Goal: Task Accomplishment & Management: Manage account settings

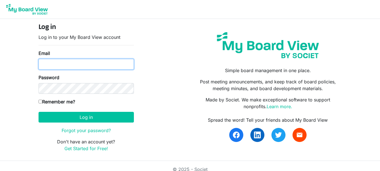
type input "[EMAIL_ADDRESS][DOMAIN_NAME]"
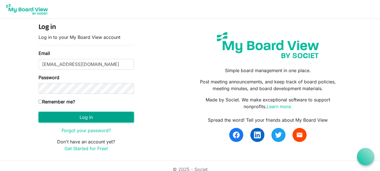
click at [78, 116] on button "Log in" at bounding box center [86, 117] width 95 height 11
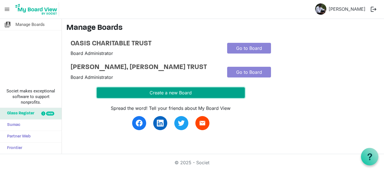
click at [178, 98] on button "Create a new Board" at bounding box center [171, 92] width 148 height 11
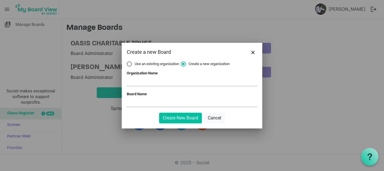
click at [131, 65] on label "Use an existing organization" at bounding box center [153, 63] width 52 height 5
click at [127, 62] on input "Use an existing organization" at bounding box center [127, 61] width 0 height 0
radio input "true"
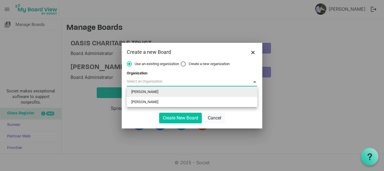
click at [156, 80] on span at bounding box center [192, 81] width 131 height 9
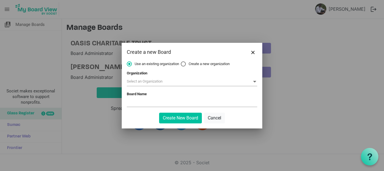
click at [184, 63] on label "Create a new organization" at bounding box center [205, 63] width 49 height 5
click at [181, 62] on input "Create a new organization" at bounding box center [181, 61] width 0 height 0
radio input "true"
click at [140, 84] on input "Organization Name" at bounding box center [192, 81] width 131 height 8
paste input "Jamia Ashariyya Islamiyya"
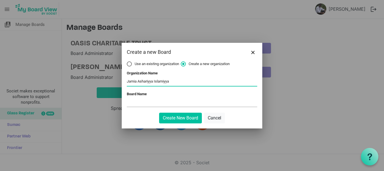
type input "Jamia Ashariyya Islamiyya"
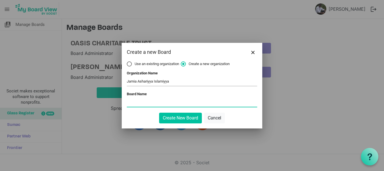
click at [135, 104] on input "Board Name" at bounding box center [192, 102] width 131 height 8
click at [133, 103] on input "Board Name" at bounding box center [192, 102] width 131 height 8
paste input "Cheranallur (P.O), Ernakulam - 682034682034 9446414587 [EMAIL_ADDRESS][DOMAIN_N…"
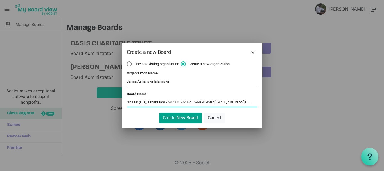
type input "Cheranallur (P.O), Ernakulam - 682034682034 9446414587 [EMAIL_ADDRESS][DOMAIN_N…"
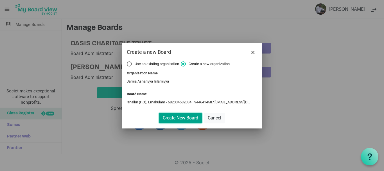
scroll to position [0, 0]
click at [187, 117] on button "Create New Board" at bounding box center [180, 118] width 43 height 11
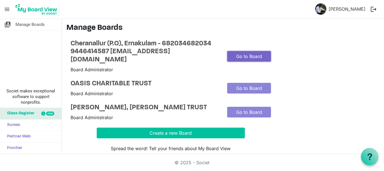
click at [246, 57] on link "Go to Board" at bounding box center [249, 56] width 44 height 11
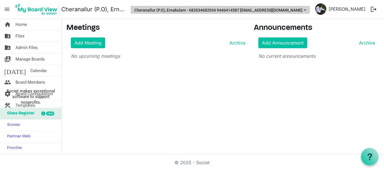
click at [299, 12] on button "Cheranallur (P.O), Ernakulam - 682034682034 9446414587 [EMAIL_ADDRESS][DOMAIN_N…" at bounding box center [220, 10] width 179 height 8
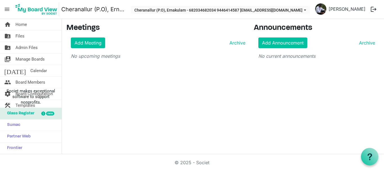
click at [195, 84] on div "home Home folder_shared Files folder_shared Admin Files switch_account Manage B…" at bounding box center [192, 86] width 384 height 135
click at [94, 43] on link "Add Meeting" at bounding box center [88, 42] width 34 height 11
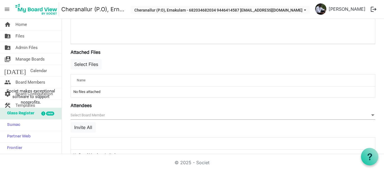
scroll to position [206, 0]
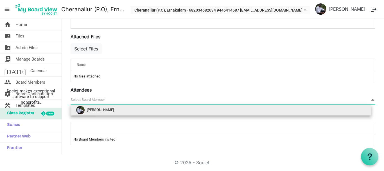
click at [103, 99] on span "null" at bounding box center [223, 99] width 305 height 9
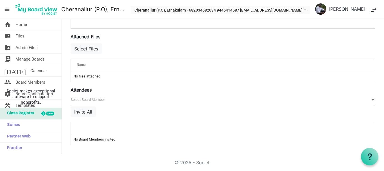
click at [86, 66] on div "Name" at bounding box center [205, 65] width 261 height 8
click at [89, 79] on td "No files attached" at bounding box center [223, 76] width 305 height 11
click at [82, 113] on button "Invite All" at bounding box center [83, 111] width 25 height 11
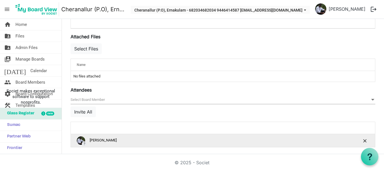
click at [167, 138] on div "? Santhosh Joseph" at bounding box center [206, 140] width 258 height 8
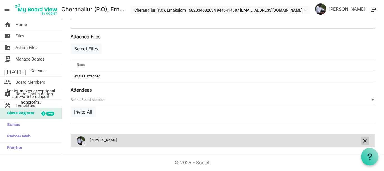
click at [364, 140] on span "is Command column column header" at bounding box center [365, 140] width 3 height 3
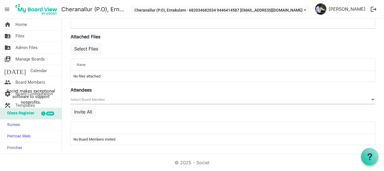
click at [98, 128] on div at bounding box center [205, 128] width 261 height 8
click at [103, 138] on td "No Board Members invited" at bounding box center [223, 139] width 305 height 11
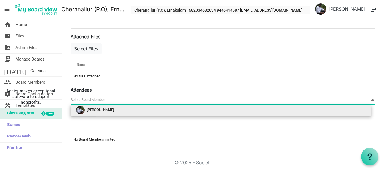
click at [371, 101] on span at bounding box center [373, 100] width 5 height 6
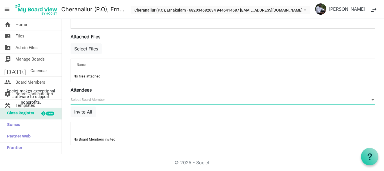
click at [371, 101] on span at bounding box center [373, 100] width 5 height 6
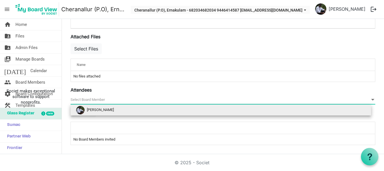
click at [371, 101] on span at bounding box center [373, 100] width 5 height 6
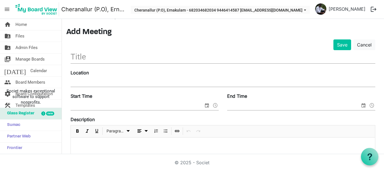
scroll to position [0, 0]
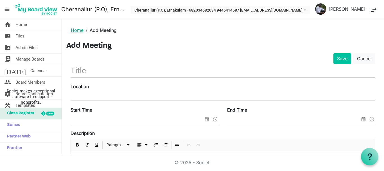
click at [80, 31] on link "Home" at bounding box center [77, 30] width 13 height 6
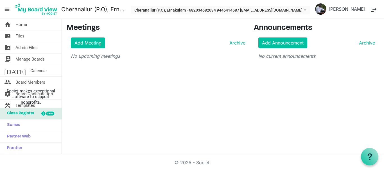
click at [8, 12] on span "menu" at bounding box center [7, 9] width 11 height 11
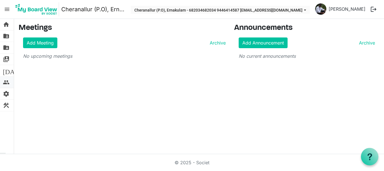
click at [7, 86] on span "people" at bounding box center [6, 82] width 7 height 11
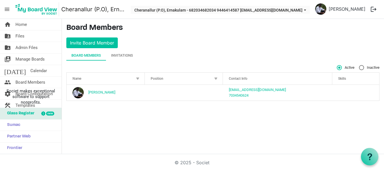
click at [6, 7] on span "menu" at bounding box center [7, 9] width 11 height 11
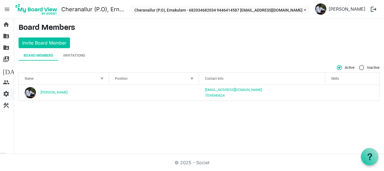
click at [5, 95] on span "settings" at bounding box center [6, 93] width 7 height 11
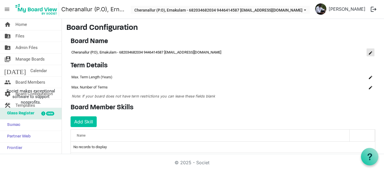
click at [369, 51] on span "is Command column column header" at bounding box center [370, 52] width 3 height 3
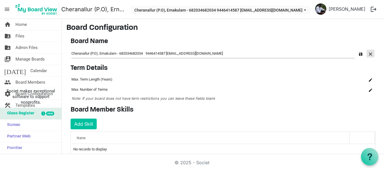
click at [367, 55] on button "button" at bounding box center [371, 54] width 8 height 8
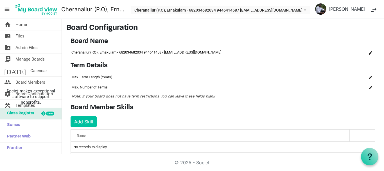
click at [200, 53] on td "Cheranallur (P.O), Ernakulam - 682034682034 9446414587 ashariyya@gmail.com" at bounding box center [213, 53] width 285 height 10
click at [111, 76] on td "Max. Term Length (Years)" at bounding box center [199, 77] width 257 height 10
click at [116, 88] on td "Max. Number of Terms" at bounding box center [199, 87] width 257 height 10
click at [207, 98] on span "Note: If your board does not have term restrictions you can leave these fields …" at bounding box center [144, 96] width 144 height 4
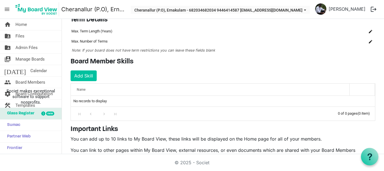
scroll to position [35, 0]
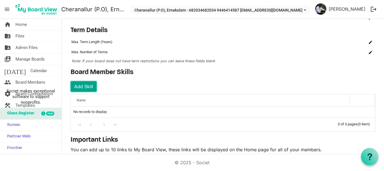
click at [79, 88] on button "Add Skill" at bounding box center [84, 86] width 26 height 11
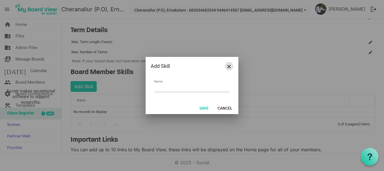
click at [228, 66] on span "Close" at bounding box center [229, 66] width 3 height 3
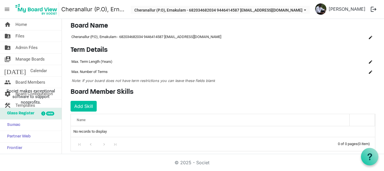
scroll to position [0, 0]
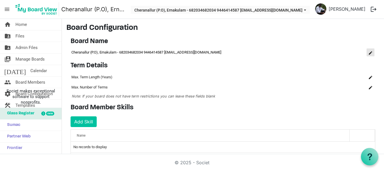
click at [369, 52] on span "is Command column column header" at bounding box center [370, 52] width 3 height 3
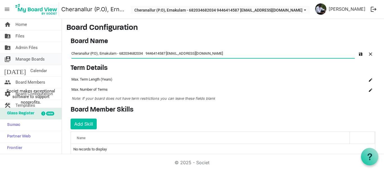
drag, startPoint x: 219, startPoint y: 55, endPoint x: 50, endPoint y: 54, distance: 169.1
click at [50, 54] on div "home Home folder_shared Files folder_shared Admin Files switch_account Manage B…" at bounding box center [192, 86] width 384 height 135
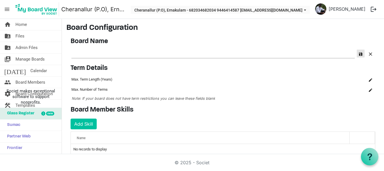
click at [359, 55] on span "button" at bounding box center [360, 53] width 3 height 3
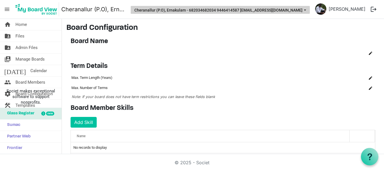
click at [230, 10] on button "Cheranallur (P.O), Ernakulam - 682034682034 9446414587 ashariyya@gmail.com" at bounding box center [220, 10] width 179 height 8
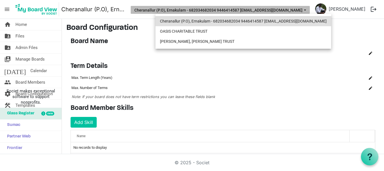
click at [221, 22] on li "Cheranallur (P.O), Ernakulam - 682034682034 9446414587 ashariyya@gmail.com" at bounding box center [244, 21] width 176 height 10
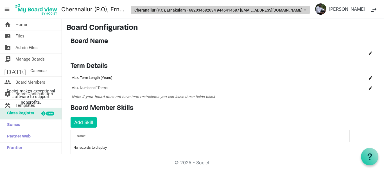
click at [263, 11] on button "Cheranallur (P.O), Ernakulam - 682034682034 9446414587 ashariyya@gmail.com" at bounding box center [220, 10] width 179 height 8
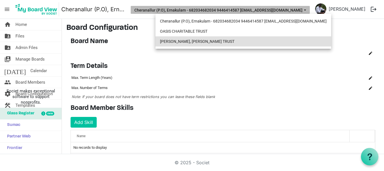
click at [233, 39] on li "THERESA BHAVAN, IMMANUEL CHARITABLE TRUST" at bounding box center [244, 41] width 176 height 10
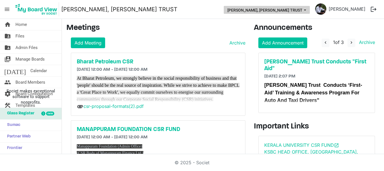
click at [303, 11] on button "THERESA BHAVAN, IMMANUEL CHARITABLE TRUST" at bounding box center [267, 10] width 86 height 8
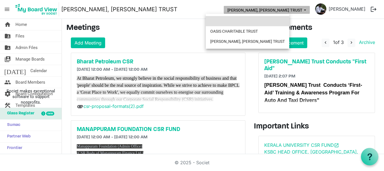
click at [248, 22] on li at bounding box center [248, 21] width 84 height 10
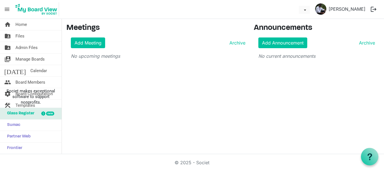
click at [10, 7] on span "menu" at bounding box center [7, 9] width 11 height 11
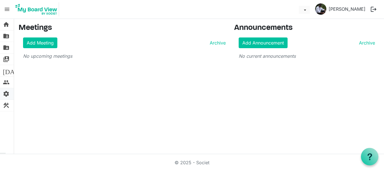
click at [7, 92] on span "settings" at bounding box center [6, 93] width 7 height 11
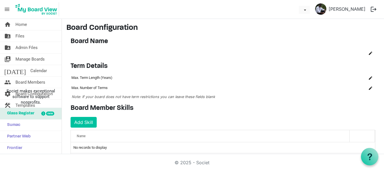
click at [94, 43] on h4 "Board Name" at bounding box center [223, 41] width 305 height 8
click at [95, 65] on h4 "Term Details" at bounding box center [223, 66] width 305 height 8
click at [97, 74] on td "Max. Term Length (Years)" at bounding box center [199, 78] width 257 height 10
click at [23, 24] on span "Home" at bounding box center [21, 24] width 12 height 11
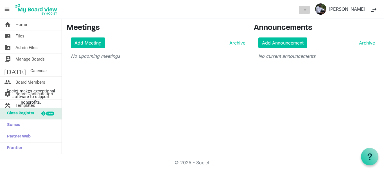
click at [307, 11] on span "dropdownbutton" at bounding box center [305, 10] width 5 height 2
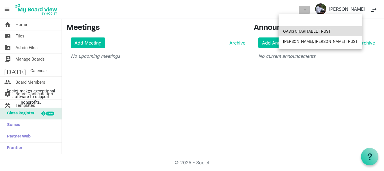
click at [301, 32] on li "OASIS CHARITABLE TRUST" at bounding box center [321, 31] width 84 height 10
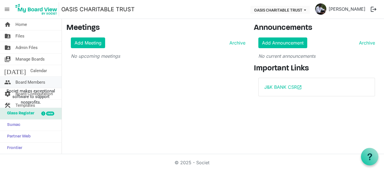
click at [24, 82] on span "Board Members" at bounding box center [30, 82] width 30 height 11
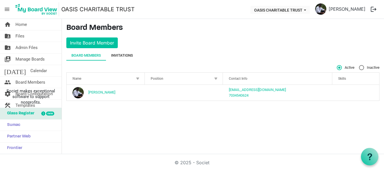
click at [118, 54] on div "Invitations" at bounding box center [122, 56] width 22 height 6
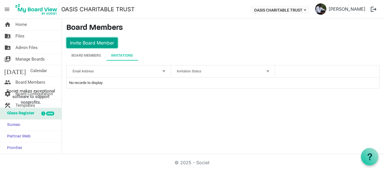
click at [84, 42] on button "Invite Board Member" at bounding box center [92, 42] width 52 height 11
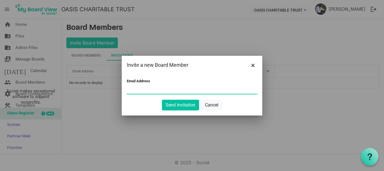
click at [132, 90] on input "Email Address" at bounding box center [192, 89] width 131 height 8
paste input "ashariyya@gmail.com"
type input "ashariyya@gmail.com"
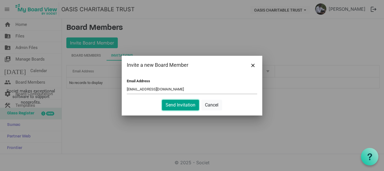
click at [175, 106] on button "Send Invitation" at bounding box center [180, 105] width 37 height 11
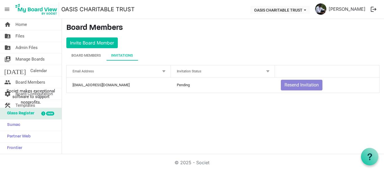
click at [175, 106] on div "home Home folder_shared Files folder_shared Admin Files switch_account Manage B…" at bounding box center [192, 86] width 384 height 135
click at [89, 54] on div "Board Members" at bounding box center [86, 56] width 30 height 6
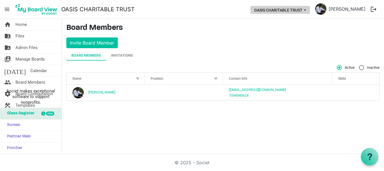
click at [293, 8] on button "OASIS CHARITABLE TRUST" at bounding box center [280, 10] width 59 height 8
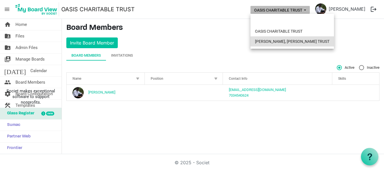
click at [290, 42] on li "[PERSON_NAME], [PERSON_NAME] TRUST" at bounding box center [293, 41] width 84 height 10
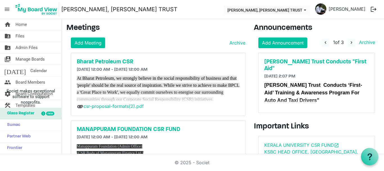
click at [9, 10] on span "menu" at bounding box center [7, 9] width 11 height 11
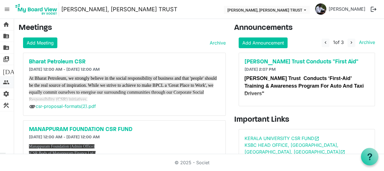
click at [10, 82] on link "people Board Members" at bounding box center [7, 82] width 14 height 11
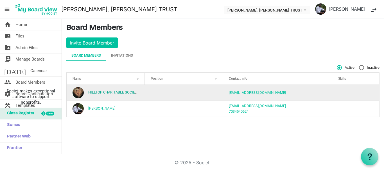
click at [117, 91] on link "HILLTOP CHARITABLE SOCIETY" at bounding box center [113, 92] width 51 height 4
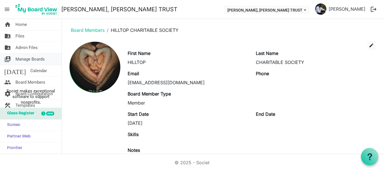
click at [29, 59] on span "Manage Boards" at bounding box center [29, 58] width 29 height 11
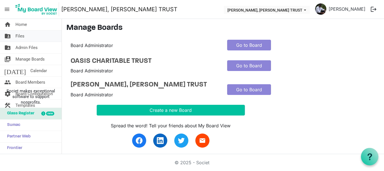
click at [42, 38] on link "folder_shared Files" at bounding box center [31, 35] width 62 height 11
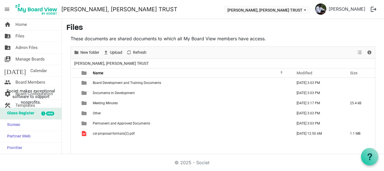
click at [8, 10] on span "menu" at bounding box center [7, 9] width 11 height 11
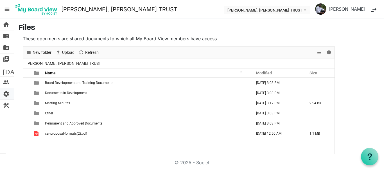
click at [8, 92] on span "settings" at bounding box center [6, 93] width 7 height 11
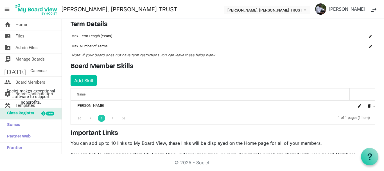
scroll to position [39, 0]
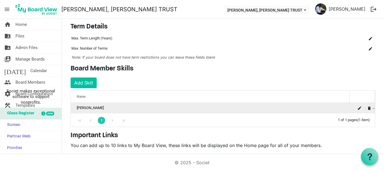
click at [106, 109] on td "SANTHOSH JOSEPH" at bounding box center [210, 108] width 279 height 10
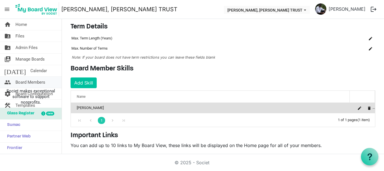
click at [21, 82] on span "Board Members" at bounding box center [30, 82] width 30 height 11
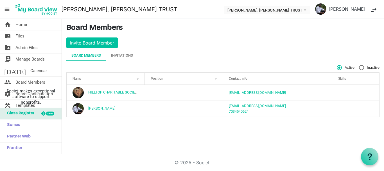
click at [89, 57] on div "Board Members" at bounding box center [86, 56] width 30 height 6
click at [99, 39] on button "Invite Board Member" at bounding box center [92, 42] width 52 height 11
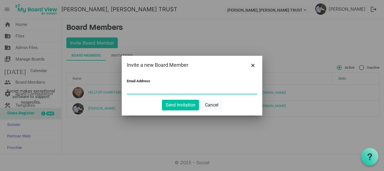
click at [133, 92] on input "Email Address" at bounding box center [192, 89] width 131 height 8
paste input "[EMAIL_ADDRESS][DOMAIN_NAME]"
type input "[EMAIL_ADDRESS][DOMAIN_NAME]"
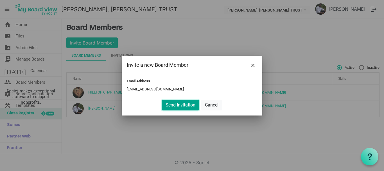
click at [176, 107] on button "Send Invitation" at bounding box center [180, 105] width 37 height 11
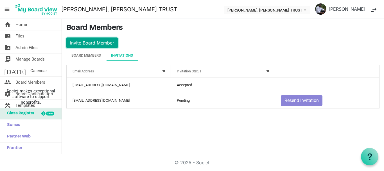
click at [96, 43] on button "Invite Board Member" at bounding box center [92, 42] width 52 height 11
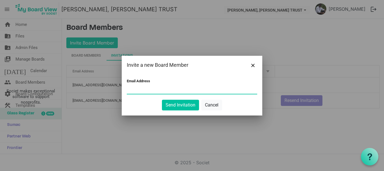
click at [142, 91] on input "Email Address" at bounding box center [192, 89] width 131 height 8
paste input "[EMAIL_ADDRESS][DOMAIN_NAME]"
type input "[EMAIL_ADDRESS][DOMAIN_NAME]"
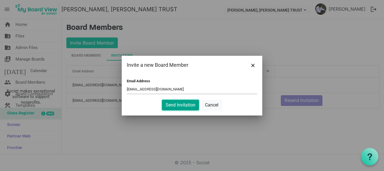
click at [185, 104] on button "Send Invitation" at bounding box center [180, 105] width 37 height 11
click at [181, 107] on button "Send Invitation" at bounding box center [180, 105] width 37 height 11
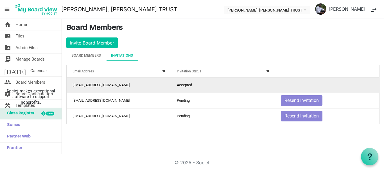
click at [109, 86] on td "[EMAIL_ADDRESS][DOMAIN_NAME]" at bounding box center [119, 84] width 104 height 15
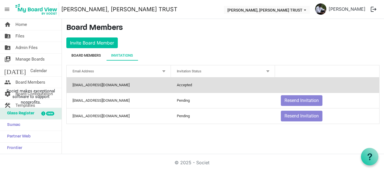
click at [96, 54] on div "Board Members" at bounding box center [86, 56] width 30 height 6
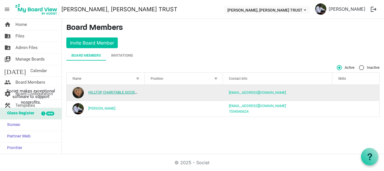
click at [91, 91] on link "HILLTOP CHARITABLE SOCIETY" at bounding box center [113, 92] width 51 height 4
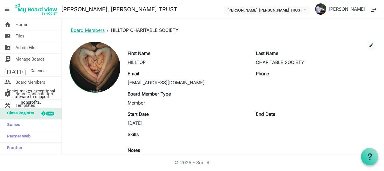
click at [91, 28] on link "Board Members" at bounding box center [88, 30] width 34 height 6
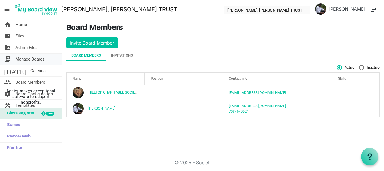
click at [38, 63] on span "Manage Boards" at bounding box center [29, 58] width 29 height 11
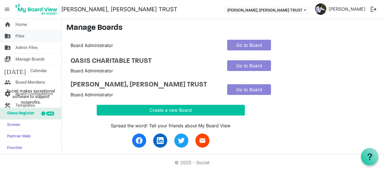
click at [23, 38] on span "Files" at bounding box center [19, 35] width 9 height 11
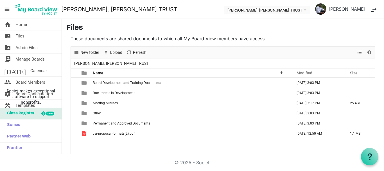
scroll to position [24, 0]
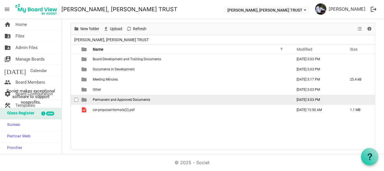
click at [137, 98] on span "Permanent and Approved Documents" at bounding box center [121, 100] width 57 height 4
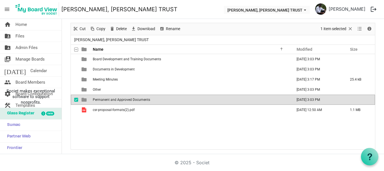
click at [137, 98] on span "Permanent and Approved Documents" at bounding box center [121, 100] width 57 height 4
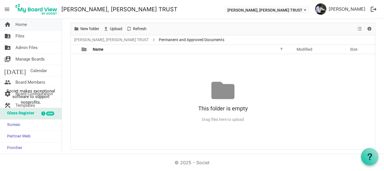
click at [24, 27] on span "Home" at bounding box center [21, 24] width 12 height 11
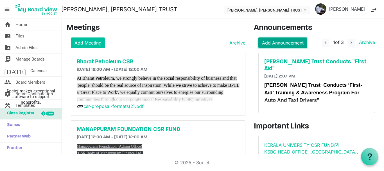
click at [294, 44] on link "Add Announcement" at bounding box center [283, 42] width 49 height 11
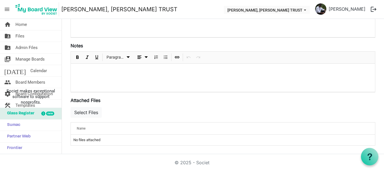
scroll to position [119, 0]
click at [109, 140] on td "No files attached" at bounding box center [223, 139] width 305 height 11
click at [120, 112] on div "Select Files" at bounding box center [223, 113] width 305 height 16
click at [95, 79] on div at bounding box center [223, 77] width 305 height 28
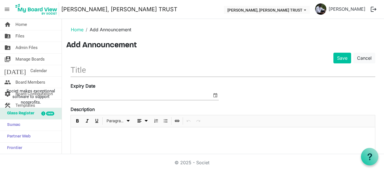
scroll to position [0, 0]
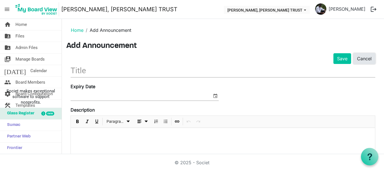
click at [365, 62] on link "Cancel" at bounding box center [365, 58] width 22 height 11
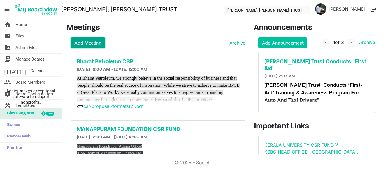
click at [79, 46] on link "Add Meeting" at bounding box center [88, 42] width 34 height 11
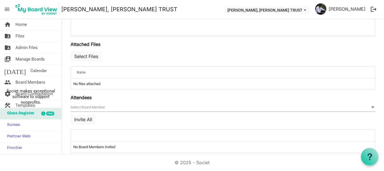
scroll to position [206, 0]
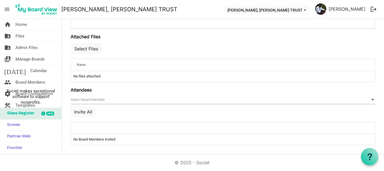
click at [112, 129] on div at bounding box center [205, 128] width 261 height 8
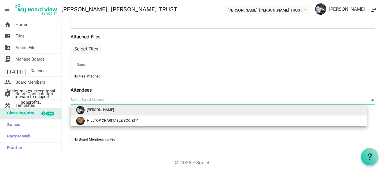
click at [97, 96] on span "null" at bounding box center [223, 99] width 305 height 9
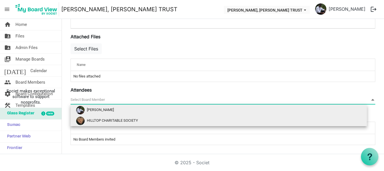
click at [100, 121] on span "HILLTOP CHARITABLE SOCIETY" at bounding box center [112, 120] width 51 height 4
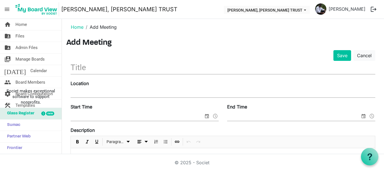
scroll to position [0, 0]
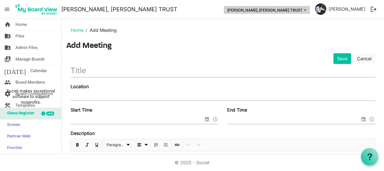
click at [305, 12] on button "THERESA BHAVAN, IMMANUEL CHARITABLE TRUST" at bounding box center [267, 10] width 86 height 8
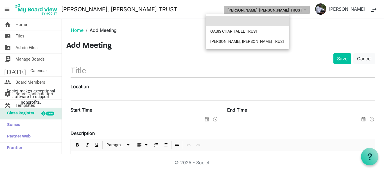
click at [240, 20] on li at bounding box center [248, 21] width 84 height 10
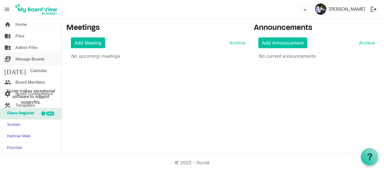
click at [47, 62] on link "switch_account Manage Boards" at bounding box center [31, 58] width 62 height 11
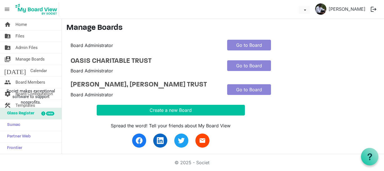
click at [7, 9] on span "menu" at bounding box center [7, 9] width 11 height 11
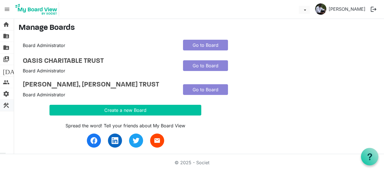
click at [6, 106] on span "construction" at bounding box center [6, 105] width 7 height 11
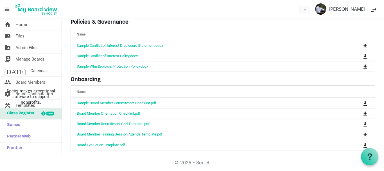
scroll to position [91, 0]
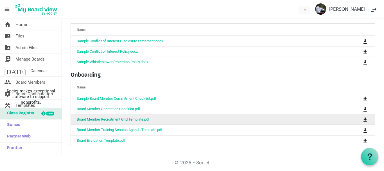
click at [125, 119] on link "Board Member Recruitment Grid Template.pdf" at bounding box center [113, 119] width 73 height 4
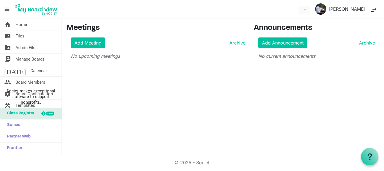
click at [8, 8] on span "menu" at bounding box center [7, 9] width 11 height 11
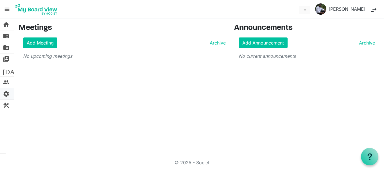
click at [6, 93] on span "settings" at bounding box center [6, 93] width 7 height 11
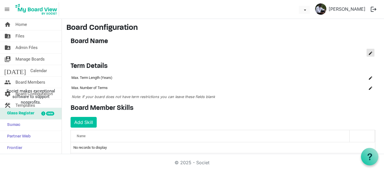
click at [369, 54] on span "is Command column column header" at bounding box center [370, 53] width 3 height 3
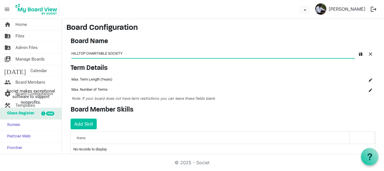
drag, startPoint x: 128, startPoint y: 55, endPoint x: 72, endPoint y: 52, distance: 56.3
click at [72, 52] on input "HILLTOP CHARITABLE SOCIETY" at bounding box center [213, 52] width 284 height 9
type input "m"
drag, startPoint x: 77, startPoint y: 53, endPoint x: 67, endPoint y: 53, distance: 9.9
click at [67, 53] on div "Board Name OK OK Cancel Name board-name-grid_header_table MY BOARD" at bounding box center [223, 48] width 314 height 22
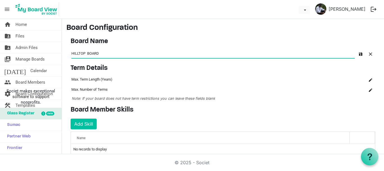
click at [99, 53] on input "HILLTOP BOARD" at bounding box center [213, 52] width 284 height 9
type input "HILLTOP BOARD VIEW BY SOCIET"
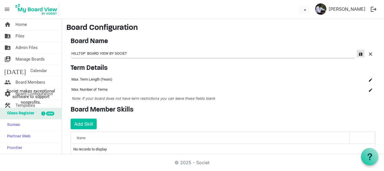
click at [359, 54] on span "button" at bounding box center [360, 53] width 3 height 3
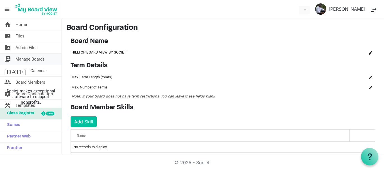
click at [30, 62] on span "Manage Boards" at bounding box center [29, 58] width 29 height 11
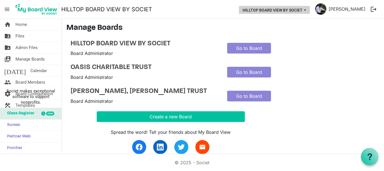
click at [272, 12] on button "HILLTOP BOARD VIEW BY SOCIET" at bounding box center [274, 10] width 71 height 8
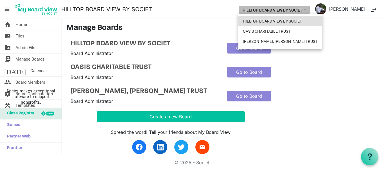
click at [274, 23] on li "HILLTOP BOARD VIEW BY SOCIET" at bounding box center [281, 21] width 84 height 10
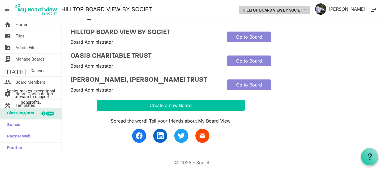
scroll to position [8, 0]
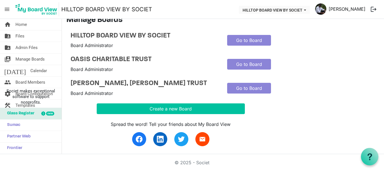
click at [347, 8] on link "[PERSON_NAME]" at bounding box center [347, 8] width 41 height 11
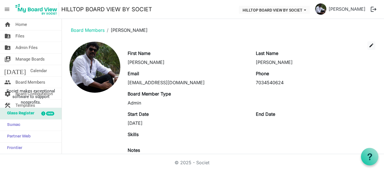
click at [374, 7] on button "logout" at bounding box center [374, 9] width 12 height 12
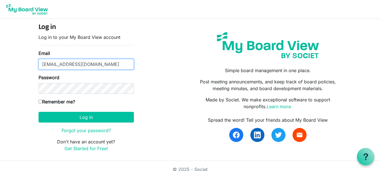
type input "[EMAIL_ADDRESS][DOMAIN_NAME]"
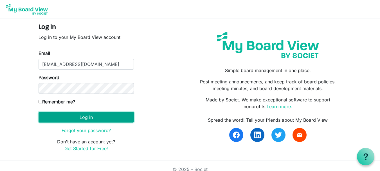
click at [73, 116] on button "Log in" at bounding box center [86, 117] width 95 height 11
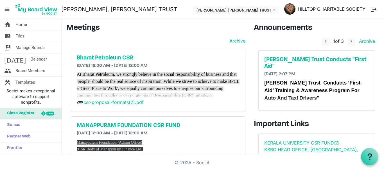
click at [338, 12] on link "HILLTOP CHARITABLE SOCIETY" at bounding box center [332, 8] width 72 height 11
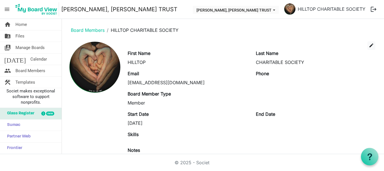
click at [373, 10] on button "logout" at bounding box center [374, 9] width 12 height 12
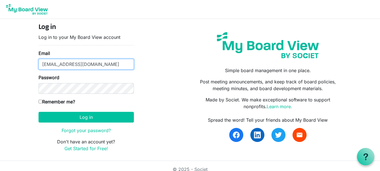
type input "theresabhavanvembuva@gmail.com"
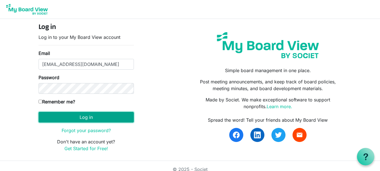
click at [80, 116] on button "Log in" at bounding box center [86, 117] width 95 height 11
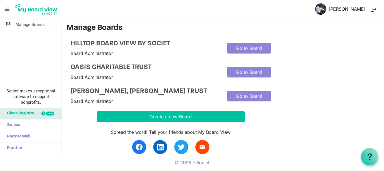
click at [342, 12] on link "[PERSON_NAME]" at bounding box center [347, 8] width 41 height 11
click at [342, 9] on link "Santhosh Joseph" at bounding box center [347, 8] width 41 height 11
click at [249, 47] on link "Go to Board" at bounding box center [249, 48] width 44 height 11
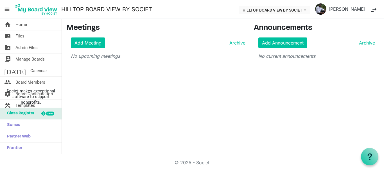
click at [372, 10] on button "logout" at bounding box center [374, 9] width 12 height 12
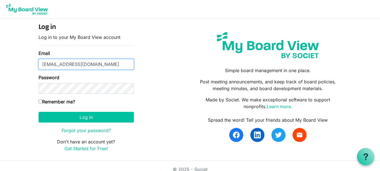
type input "hilltopcharitablesociety@gmail.com"
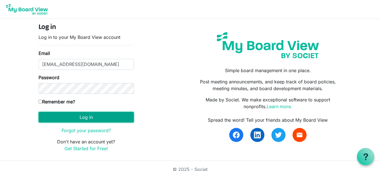
click at [81, 118] on button "Log in" at bounding box center [86, 117] width 95 height 11
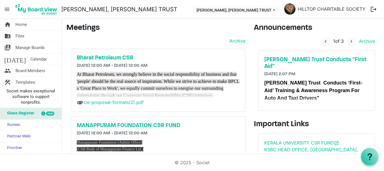
drag, startPoint x: 263, startPoint y: 84, endPoint x: 334, endPoint y: 97, distance: 72.0
click at [334, 97] on p "[PERSON_NAME] Trust Conducts ‘First-Aid’ Training & Awareness Program For Auto …" at bounding box center [317, 90] width 105 height 23
click at [319, 59] on h5 "[PERSON_NAME] Trust Conducts "First Aid"" at bounding box center [317, 63] width 105 height 14
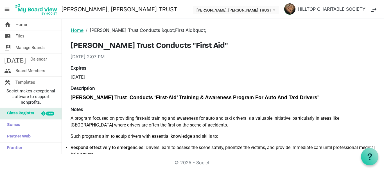
click at [74, 32] on link "Home" at bounding box center [77, 30] width 13 height 6
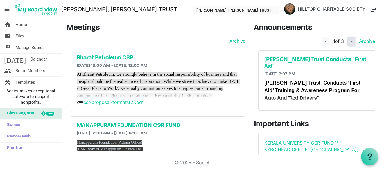
click at [349, 42] on span "navigate_next" at bounding box center [351, 41] width 5 height 5
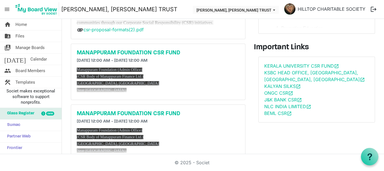
scroll to position [71, 0]
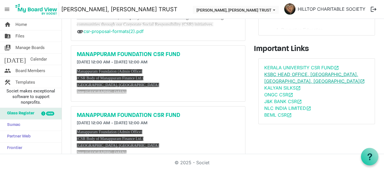
click at [344, 75] on link "KSBC HEAD OFFICE, Bevco Tower,Palayam, Vikas open_in_new" at bounding box center [315, 77] width 101 height 12
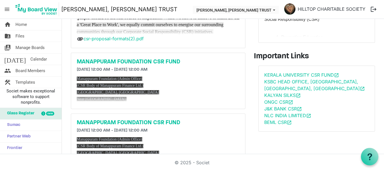
scroll to position [0, 0]
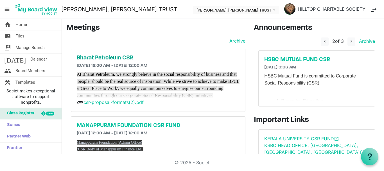
click at [124, 56] on h5 "Bharat Petroleum CSR" at bounding box center [158, 58] width 163 height 7
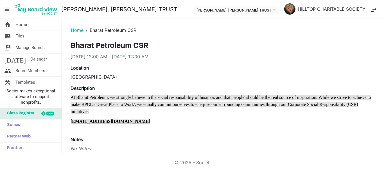
scroll to position [96, 0]
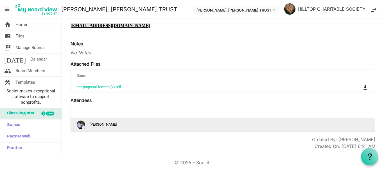
click at [109, 125] on div "? Santhosh Joseph" at bounding box center [223, 124] width 293 height 8
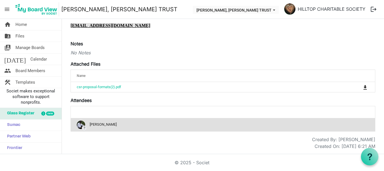
click at [84, 128] on span "?" at bounding box center [84, 128] width 5 height 5
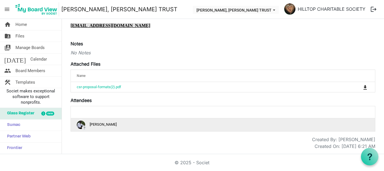
click at [80, 125] on img "?Santhosh Joseph is template cell column header" at bounding box center [81, 124] width 8 height 8
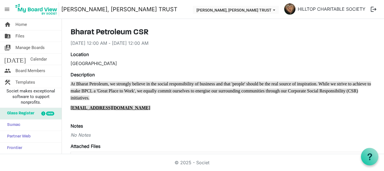
scroll to position [9, 0]
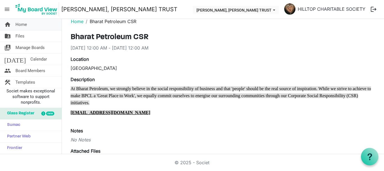
click at [30, 24] on link "home Home" at bounding box center [31, 24] width 62 height 11
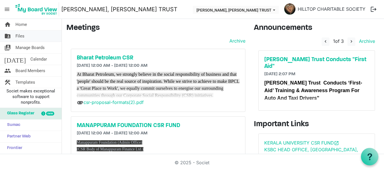
click at [22, 36] on span "Files" at bounding box center [19, 35] width 9 height 11
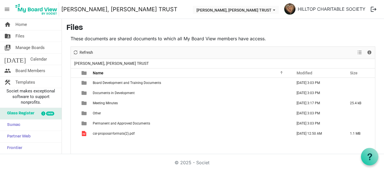
scroll to position [24, 0]
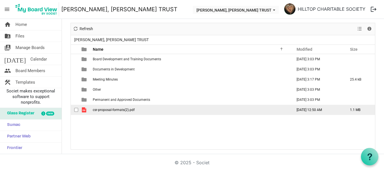
click at [118, 109] on span "csr-proposal-formats(2).pdf" at bounding box center [114, 110] width 42 height 4
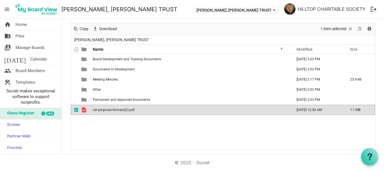
click at [118, 109] on span "csr-proposal-formats(2).pdf" at bounding box center [114, 110] width 42 height 4
click at [37, 48] on span "Manage Boards" at bounding box center [29, 47] width 29 height 11
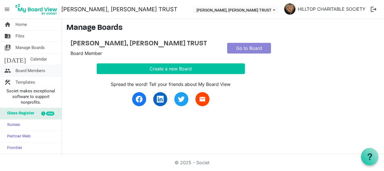
click at [32, 70] on span "Board Members" at bounding box center [30, 70] width 30 height 11
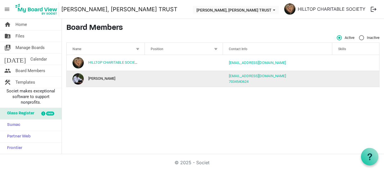
click at [280, 78] on td "welcartportal@gmail.com 7034540624" at bounding box center [277, 79] width 109 height 16
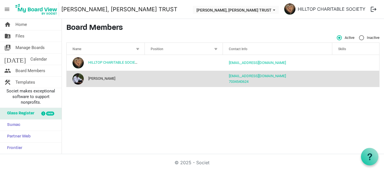
click at [96, 80] on td "Santhosh Joseph" at bounding box center [106, 79] width 78 height 16
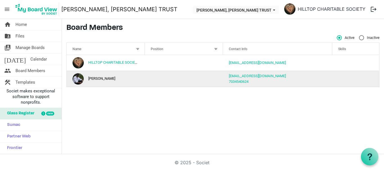
click at [98, 80] on td "Santhosh Joseph" at bounding box center [106, 79] width 78 height 16
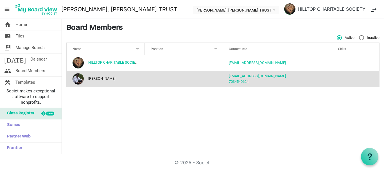
click at [236, 104] on div "home Home folder_shared Files switch_account Manage Boards today Calendar peopl…" at bounding box center [192, 86] width 384 height 135
click at [248, 82] on link "7034540624" at bounding box center [239, 81] width 20 height 4
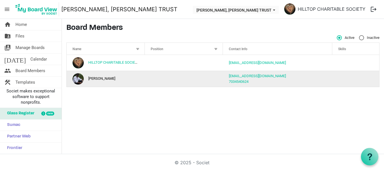
click at [169, 80] on td "column header Position" at bounding box center [184, 79] width 78 height 16
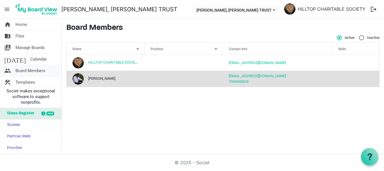
click at [48, 68] on link "people Board Members" at bounding box center [31, 70] width 62 height 11
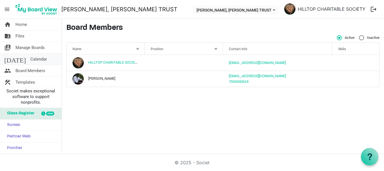
click at [30, 59] on span "Calendar" at bounding box center [38, 58] width 17 height 11
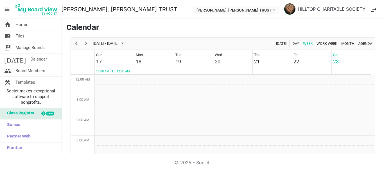
scroll to position [182, 0]
click at [25, 48] on span "Manage Boards" at bounding box center [29, 47] width 29 height 11
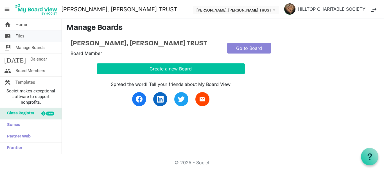
click at [23, 37] on span "Files" at bounding box center [19, 35] width 9 height 11
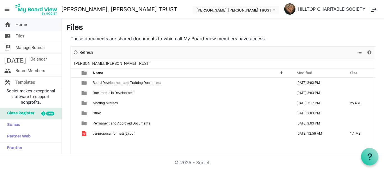
click at [23, 25] on span "Home" at bounding box center [21, 24] width 12 height 11
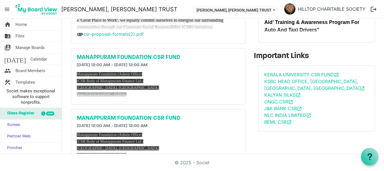
scroll to position [73, 0]
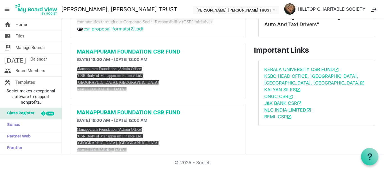
click at [251, 68] on div "Announcements navigate_before 1 of 3 navigate_next Archive [PERSON_NAME] Trust …" at bounding box center [317, 142] width 134 height 384
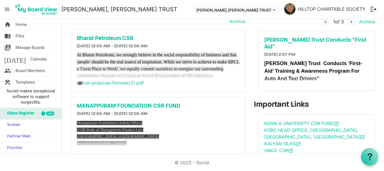
scroll to position [0, 0]
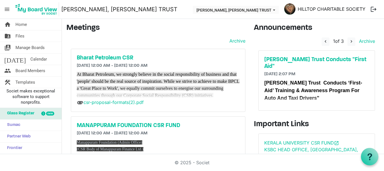
click at [359, 11] on link "HILLTOP CHARITABLE SOCIETY" at bounding box center [332, 8] width 72 height 11
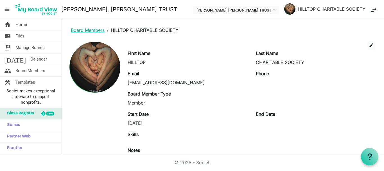
click at [79, 30] on link "Board Members" at bounding box center [88, 30] width 34 height 6
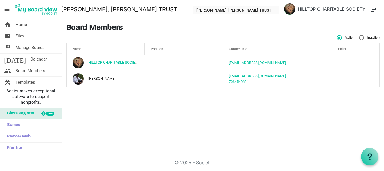
click at [373, 10] on button "logout" at bounding box center [374, 9] width 12 height 12
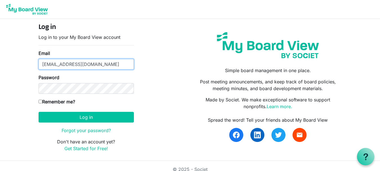
type input "[EMAIL_ADDRESS][DOMAIN_NAME]"
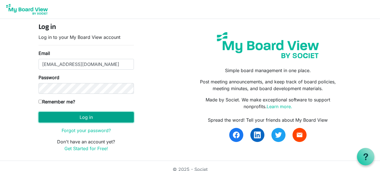
click at [80, 117] on button "Log in" at bounding box center [86, 117] width 95 height 11
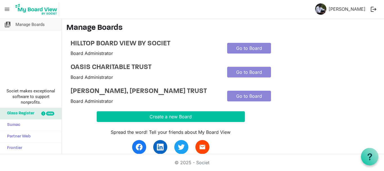
click at [25, 25] on span "Manage Boards" at bounding box center [29, 24] width 29 height 11
click at [5, 8] on span "menu" at bounding box center [7, 9] width 11 height 11
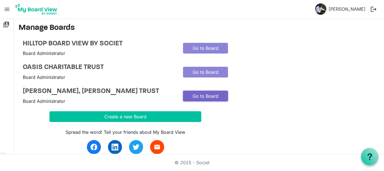
click at [206, 99] on link "Go to Board" at bounding box center [205, 96] width 45 height 11
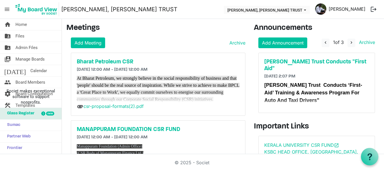
click at [351, 11] on link "[PERSON_NAME]" at bounding box center [347, 8] width 41 height 11
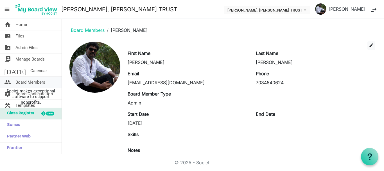
click at [31, 82] on span "Board Members" at bounding box center [30, 82] width 30 height 11
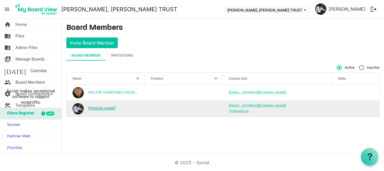
click at [104, 107] on link "[PERSON_NAME]" at bounding box center [101, 108] width 27 height 4
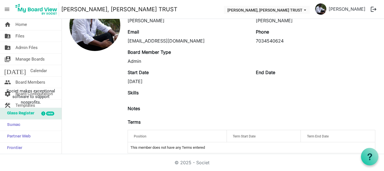
scroll to position [50, 0]
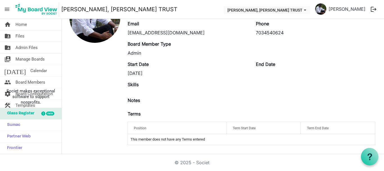
click at [142, 129] on span "Position" at bounding box center [140, 128] width 13 height 4
click at [142, 140] on td "This member does not have any Terms entered" at bounding box center [251, 139] width 247 height 11
click at [209, 140] on td "This member does not have any Terms entered" at bounding box center [251, 139] width 247 height 11
click at [136, 114] on label "Terms" at bounding box center [134, 113] width 13 height 7
click at [139, 126] on span "Position" at bounding box center [140, 128] width 13 height 4
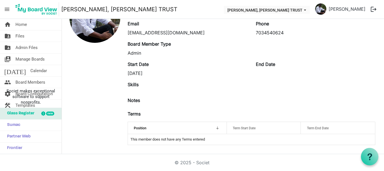
click at [314, 127] on span "Term End Date" at bounding box center [318, 128] width 22 height 4
click at [262, 64] on label "End Date" at bounding box center [265, 64] width 19 height 7
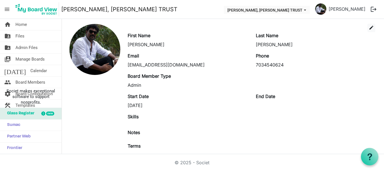
scroll to position [10, 0]
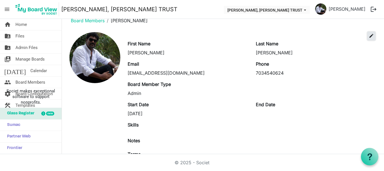
click at [369, 36] on span "edit" at bounding box center [371, 35] width 5 height 5
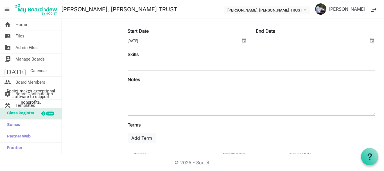
scroll to position [121, 0]
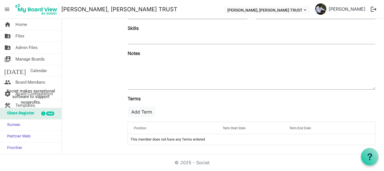
click at [140, 129] on span "Position" at bounding box center [140, 128] width 13 height 4
click at [141, 115] on button "Add Term" at bounding box center [142, 111] width 28 height 11
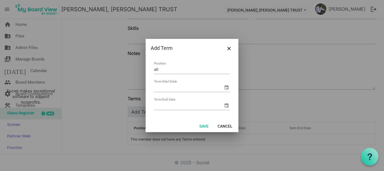
type input "a"
type input "Admin - Project Coordinator"
click at [181, 87] on input "Term Start Date" at bounding box center [188, 87] width 69 height 8
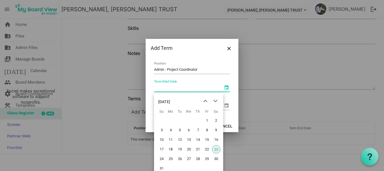
click at [226, 87] on span "select" at bounding box center [226, 87] width 7 height 7
click at [214, 149] on span "23" at bounding box center [216, 149] width 8 height 8
type input "[DATE]"
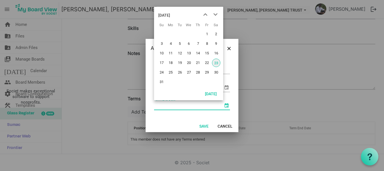
click at [225, 107] on span "select" at bounding box center [226, 105] width 7 height 7
click at [213, 17] on span "next month" at bounding box center [216, 15] width 10 height 10
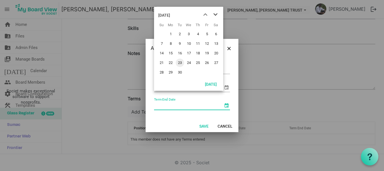
click at [213, 17] on span "next month" at bounding box center [216, 15] width 10 height 10
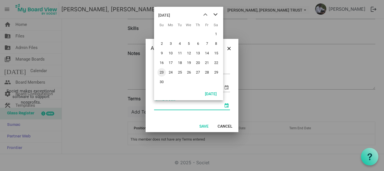
click at [213, 17] on span "next month" at bounding box center [216, 15] width 10 height 10
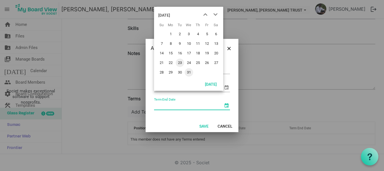
click at [191, 73] on span "31" at bounding box center [189, 72] width 8 height 8
type input "12/31/2025"
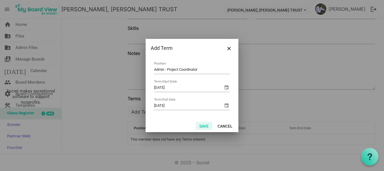
click at [202, 126] on button "Save" at bounding box center [204, 126] width 17 height 8
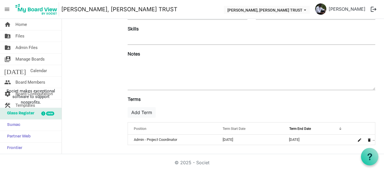
scroll to position [120, 0]
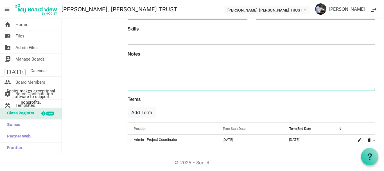
click at [135, 61] on textarea at bounding box center [252, 74] width 248 height 30
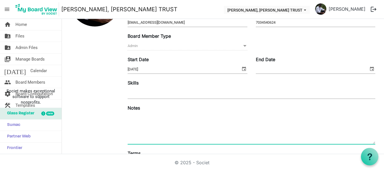
scroll to position [64, 0]
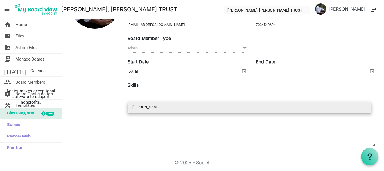
click at [129, 97] on input "text" at bounding box center [134, 96] width 13 height 10
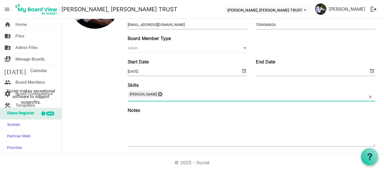
click at [177, 97] on input "text" at bounding box center [172, 96] width 13 height 10
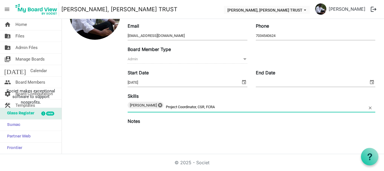
scroll to position [0, 0]
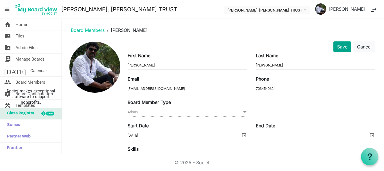
type input "Project Coordinator, CSR, FCRA"
click at [337, 46] on button "Save" at bounding box center [343, 46] width 18 height 11
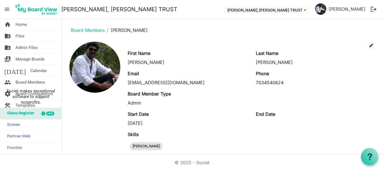
click at [373, 9] on button "logout" at bounding box center [374, 9] width 12 height 12
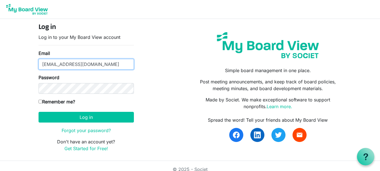
type input "[EMAIL_ADDRESS][DOMAIN_NAME]"
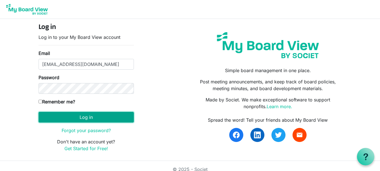
click at [77, 117] on button "Log in" at bounding box center [86, 117] width 95 height 11
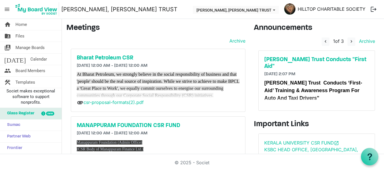
click at [316, 10] on link "HILLTOP CHARITABLE SOCIETY" at bounding box center [332, 8] width 72 height 11
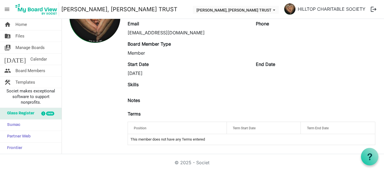
scroll to position [42, 0]
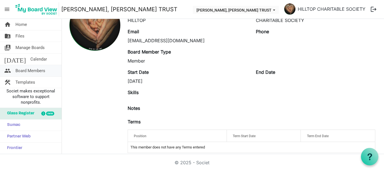
click at [33, 71] on span "Board Members" at bounding box center [30, 70] width 30 height 11
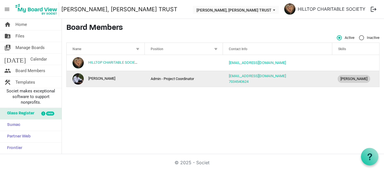
click at [353, 79] on div "[PERSON_NAME]" at bounding box center [356, 79] width 38 height 10
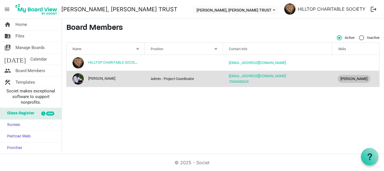
click at [371, 10] on button "logout" at bounding box center [374, 9] width 12 height 12
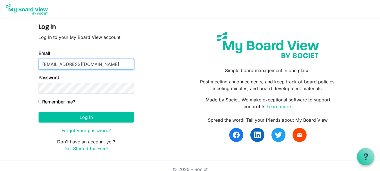
type input "[EMAIL_ADDRESS][DOMAIN_NAME]"
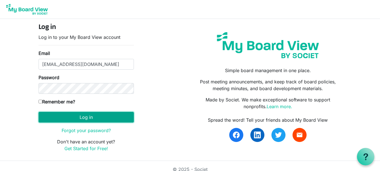
click at [87, 117] on button "Log in" at bounding box center [86, 117] width 95 height 11
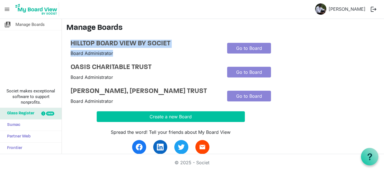
drag, startPoint x: 67, startPoint y: 40, endPoint x: 179, endPoint y: 52, distance: 112.7
click at [179, 52] on div "HILLTOP BOARD VIEW BY SOCIET Board Administrator" at bounding box center [144, 48] width 157 height 17
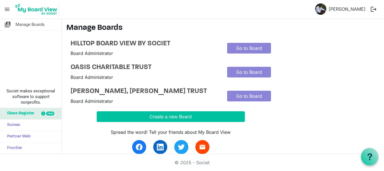
click at [318, 67] on div "OASIS CHARITABLE TRUST Board Administrator Go to Board" at bounding box center [223, 71] width 314 height 17
click at [324, 82] on div "HILLTOP BOARD VIEW BY SOCIET Board Administrator Go to Board OASIS CHARITABLE T…" at bounding box center [223, 72] width 305 height 65
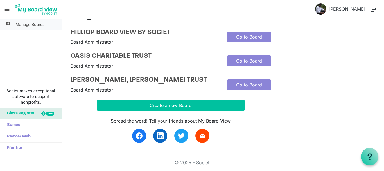
click at [37, 25] on span "Manage Boards" at bounding box center [29, 24] width 29 height 11
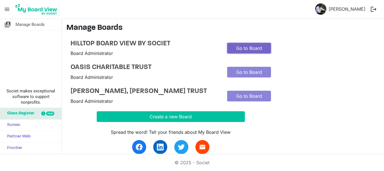
click at [254, 46] on link "Go to Board" at bounding box center [249, 48] width 44 height 11
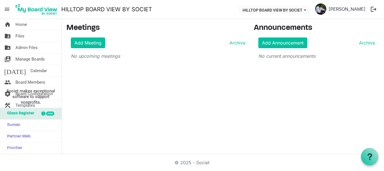
click at [5, 10] on span "menu" at bounding box center [7, 9] width 11 height 11
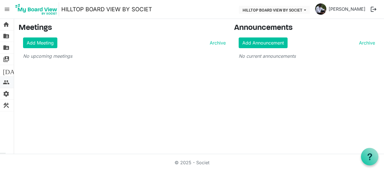
click at [6, 82] on span "people" at bounding box center [6, 82] width 7 height 11
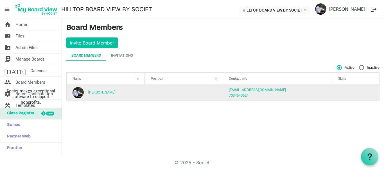
click at [167, 96] on td "column header Position" at bounding box center [184, 93] width 78 height 16
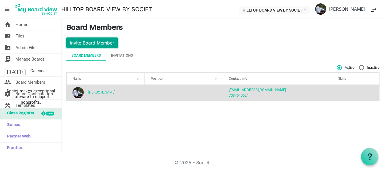
click at [102, 46] on button "Invite Board Member" at bounding box center [92, 42] width 52 height 11
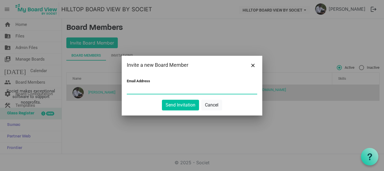
click at [133, 89] on input "Email Address" at bounding box center [192, 89] width 131 height 8
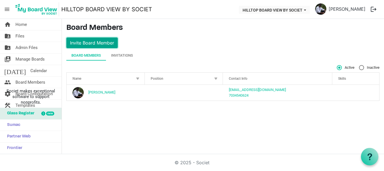
click at [88, 40] on button "Invite Board Member" at bounding box center [92, 42] width 52 height 11
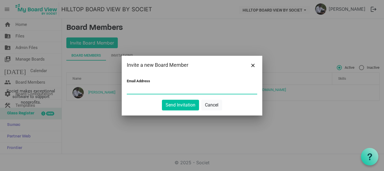
paste input "[EMAIL_ADDRESS][DOMAIN_NAME]"
type input "[EMAIL_ADDRESS][DOMAIN_NAME]"
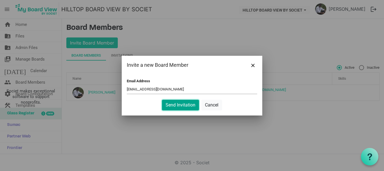
click at [178, 103] on button "Send Invitation" at bounding box center [180, 105] width 37 height 11
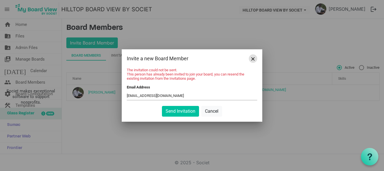
click at [254, 58] on span "Close" at bounding box center [253, 58] width 3 height 3
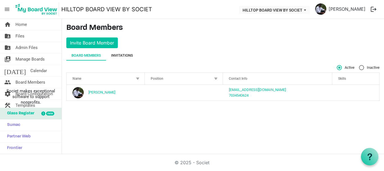
click at [124, 53] on div "Invitations" at bounding box center [122, 56] width 22 height 6
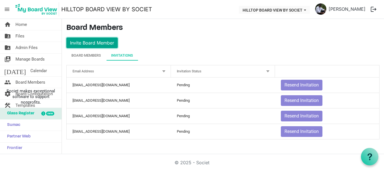
click at [95, 39] on button "Invite Board Member" at bounding box center [92, 42] width 52 height 11
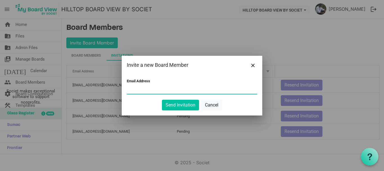
paste input "[EMAIL_ADDRESS][DOMAIN_NAME]"
type input "[EMAIL_ADDRESS][DOMAIN_NAME]"
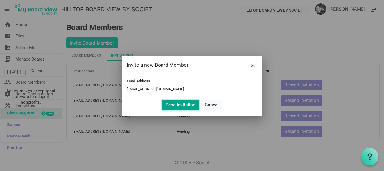
click at [175, 103] on button "Send Invitation" at bounding box center [180, 105] width 37 height 11
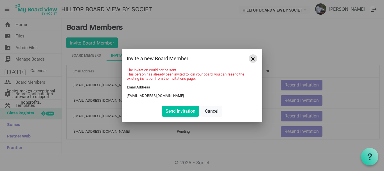
click at [251, 59] on button "Close" at bounding box center [253, 58] width 8 height 8
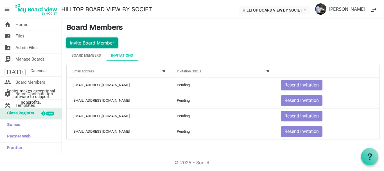
click at [100, 45] on button "Invite Board Member" at bounding box center [92, 42] width 52 height 11
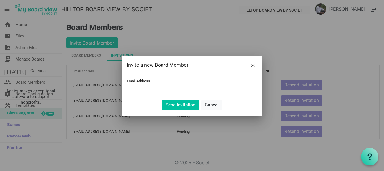
click at [130, 90] on input "Email Address" at bounding box center [192, 89] width 131 height 8
paste input "[EMAIL_ADDRESS][DOMAIN_NAME]"
type input "houseofprovidence@gmail.com"
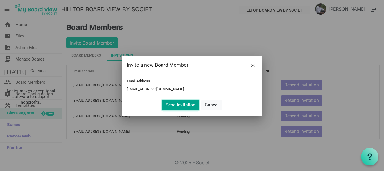
click at [178, 108] on button "Send Invitation" at bounding box center [180, 105] width 37 height 11
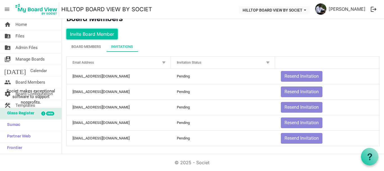
scroll to position [10, 0]
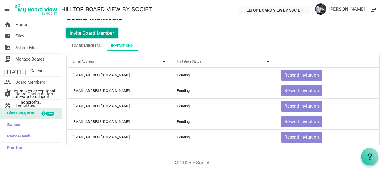
click at [88, 32] on button "Invite Board Member" at bounding box center [92, 33] width 52 height 11
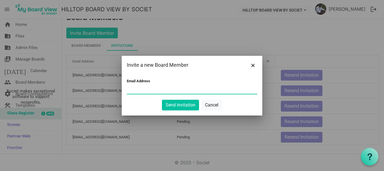
click at [132, 92] on input "Email Address" at bounding box center [192, 89] width 131 height 8
paste input "[EMAIL_ADDRESS][DOMAIN_NAME]"
type input "[EMAIL_ADDRESS][DOMAIN_NAME]"
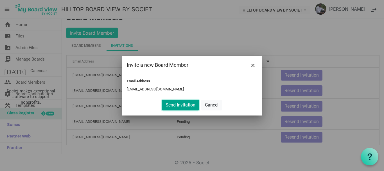
click at [175, 104] on button "Send Invitation" at bounding box center [180, 105] width 37 height 11
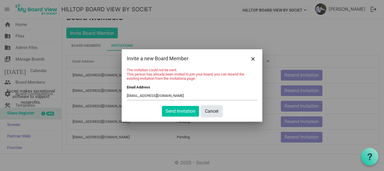
click at [218, 112] on button "Cancel" at bounding box center [212, 111] width 21 height 11
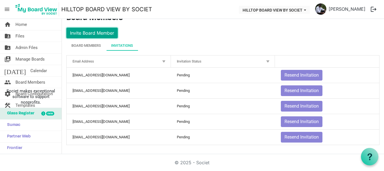
click at [102, 32] on button "Invite Board Member" at bounding box center [92, 33] width 52 height 11
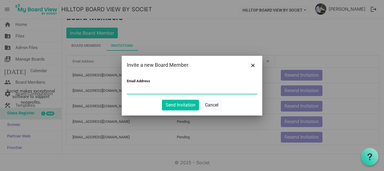
paste input "[EMAIL_ADDRESS][DOMAIN_NAME]"
type input "[EMAIL_ADDRESS][DOMAIN_NAME]"
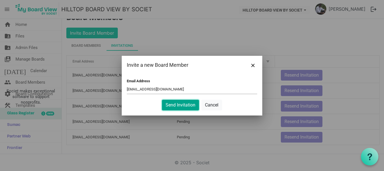
click at [178, 107] on button "Send Invitation" at bounding box center [180, 105] width 37 height 11
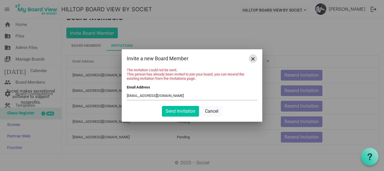
click at [256, 60] on button "Close" at bounding box center [253, 58] width 8 height 8
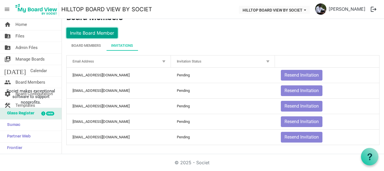
click at [111, 31] on button "Invite Board Member" at bounding box center [92, 33] width 52 height 11
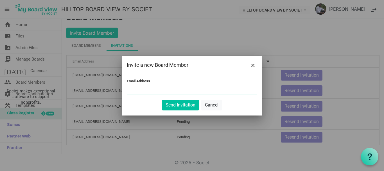
click at [131, 90] on input "Email Address" at bounding box center [192, 89] width 131 height 8
paste input "[EMAIL_ADDRESS][DOMAIN_NAME]"
type input "vypeencanossa@gmail.com"
click at [175, 103] on button "Send Invitation" at bounding box center [180, 105] width 37 height 11
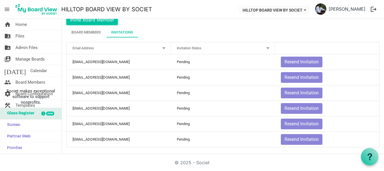
scroll to position [25, 0]
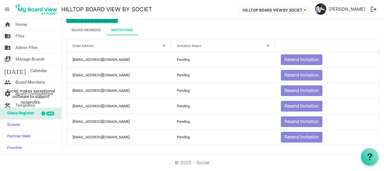
click at [99, 21] on button "Invite Board Member" at bounding box center [92, 17] width 52 height 11
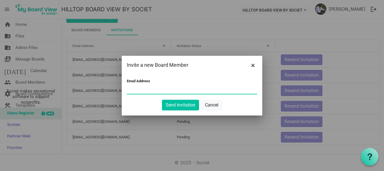
paste input "dssadoption@gmail.com"
type input "dssadoption@gmail.com"
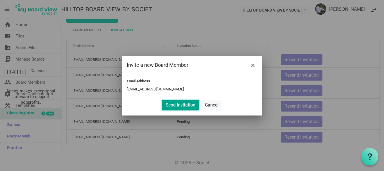
click at [175, 106] on button "Send Invitation" at bounding box center [180, 105] width 37 height 11
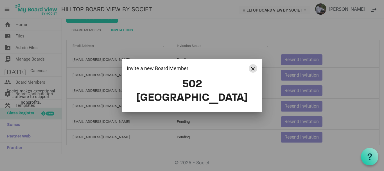
click at [250, 73] on button "Close" at bounding box center [253, 68] width 8 height 8
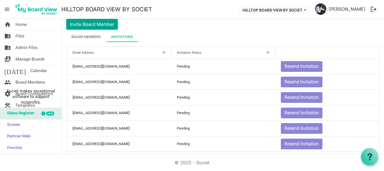
click at [100, 24] on button "Invite Board Member" at bounding box center [92, 24] width 52 height 11
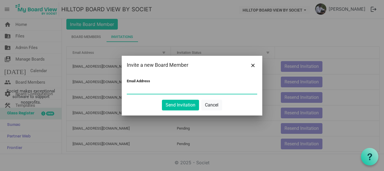
paste input "dssadoption@gmail.com"
type input "dssadoption@gmail.com"
click at [184, 107] on button "Send Invitation" at bounding box center [180, 105] width 37 height 11
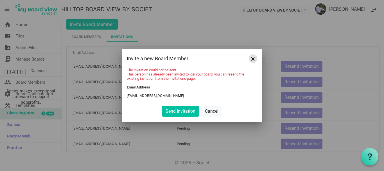
click at [254, 57] on span "Close" at bounding box center [253, 58] width 3 height 3
click at [253, 59] on span "Close" at bounding box center [253, 58] width 3 height 3
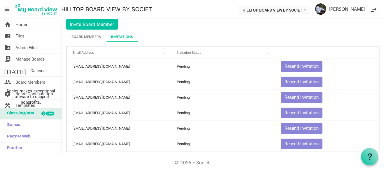
click at [223, 23] on main "Board Members Invite Board Member Board Members Invitations Active Inactive Nam…" at bounding box center [223, 80] width 323 height 160
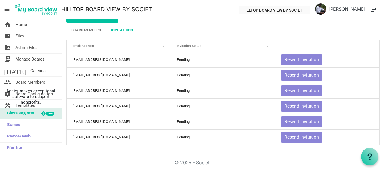
scroll to position [14, 0]
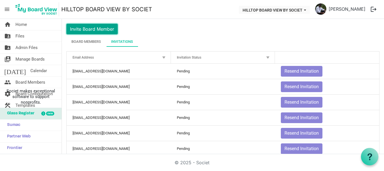
click at [104, 30] on button "Invite Board Member" at bounding box center [92, 29] width 52 height 11
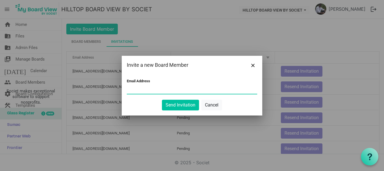
paste input "dssadoption@gmail.com"
click at [134, 90] on input "dssadoption@gmail.com" at bounding box center [192, 89] width 131 height 8
type input "dssadoption@gmail.com"
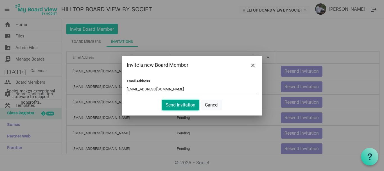
click at [179, 106] on button "Send Invitation" at bounding box center [180, 105] width 37 height 11
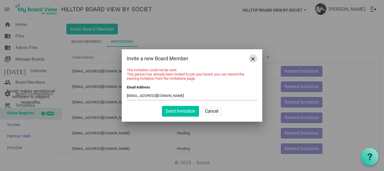
click at [251, 56] on button "Close" at bounding box center [253, 58] width 8 height 8
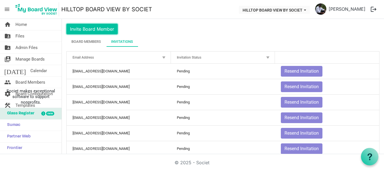
scroll to position [25, 0]
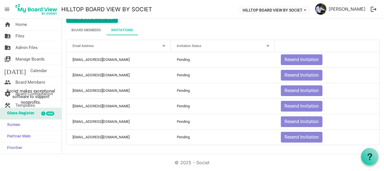
click at [98, 22] on button "Invite Board Member" at bounding box center [92, 17] width 52 height 11
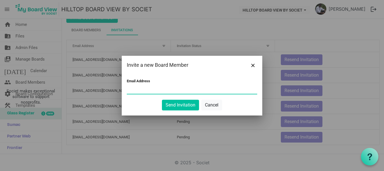
paste input "st.josephfoundling@gmail.com"
type input "st.josephfoundling@gmail.com"
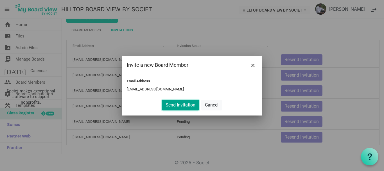
click at [174, 106] on button "Send Invitation" at bounding box center [180, 105] width 37 height 11
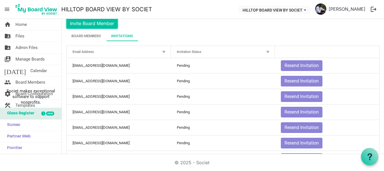
scroll to position [0, 0]
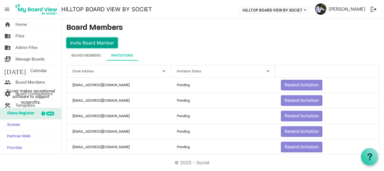
click at [100, 42] on button "Invite Board Member" at bounding box center [92, 42] width 52 height 11
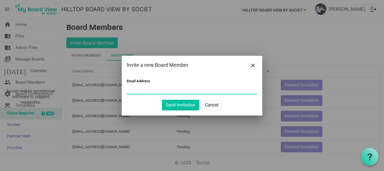
paste input "stbernadettehome@yahoo.com"
type input "stbernadettehome@yahoo.com"
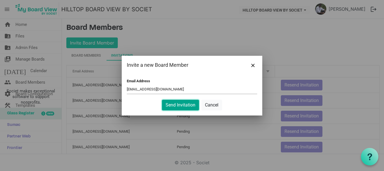
click at [177, 103] on button "Send Invitation" at bounding box center [180, 105] width 37 height 11
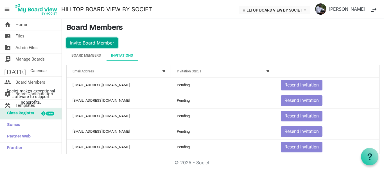
click at [103, 44] on button "Invite Board Member" at bounding box center [92, 42] width 52 height 11
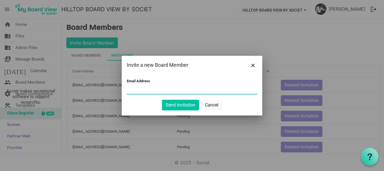
paste input "st.vincentgirlshome@gmail.com"
type input "st.vincentgirlshome@gmail.com"
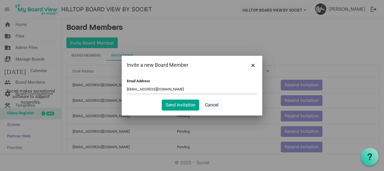
click at [180, 106] on button "Send Invitation" at bounding box center [180, 105] width 37 height 11
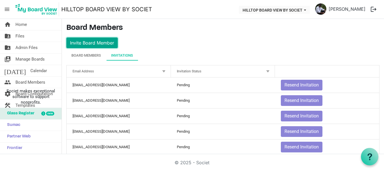
click at [101, 43] on button "Invite Board Member" at bounding box center [92, 42] width 52 height 11
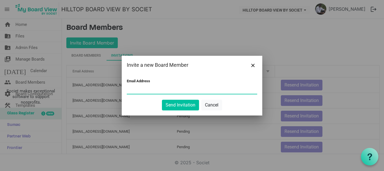
click at [134, 88] on input "Email Address" at bounding box center [192, 89] width 131 height 8
paste input "dssadoption@gmail.com"
type input "dssadoption@gmail.com"
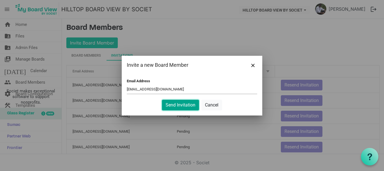
click at [171, 104] on button "Send Invitation" at bounding box center [180, 105] width 37 height 11
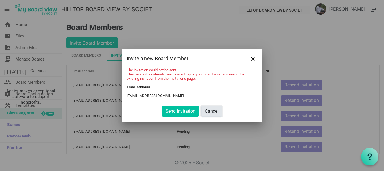
click at [213, 111] on button "Cancel" at bounding box center [212, 111] width 21 height 11
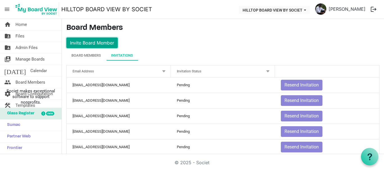
click at [100, 41] on button "Invite Board Member" at bounding box center [92, 42] width 52 height 11
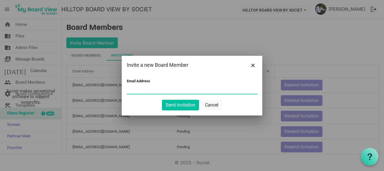
click at [130, 90] on input "Email Address" at bounding box center [192, 89] width 131 height 8
paste input "[EMAIL_ADDRESS][DOMAIN_NAME]"
type input "[EMAIL_ADDRESS][DOMAIN_NAME]"
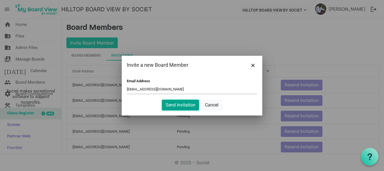
click at [174, 106] on button "Send Invitation" at bounding box center [180, 105] width 37 height 11
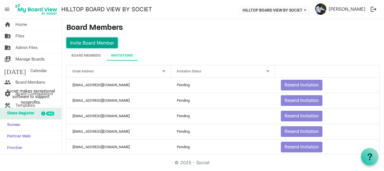
click at [101, 45] on button "Invite Board Member" at bounding box center [92, 42] width 52 height 11
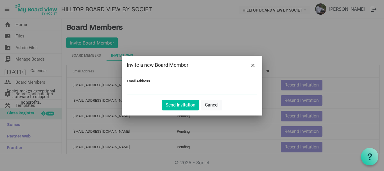
click at [144, 89] on input "Email Address" at bounding box center [192, 89] width 131 height 8
paste input "[EMAIL_ADDRESS][DOMAIN_NAME]"
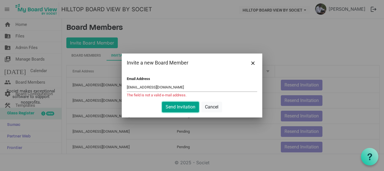
click at [169, 103] on button "Send Invitation" at bounding box center [180, 107] width 37 height 11
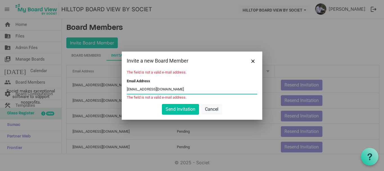
click at [134, 91] on input "[EMAIL_ADDRESS][DOMAIN_NAME]" at bounding box center [192, 89] width 131 height 8
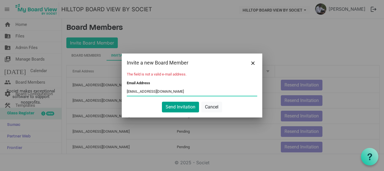
type input "[EMAIL_ADDRESS][DOMAIN_NAME]"
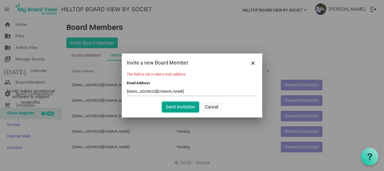
click at [174, 107] on button "Send Invitation" at bounding box center [180, 107] width 37 height 11
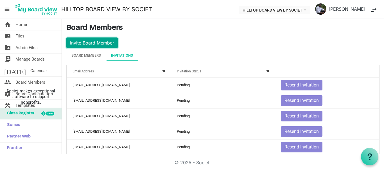
click at [103, 42] on button "Invite Board Member" at bounding box center [92, 42] width 52 height 11
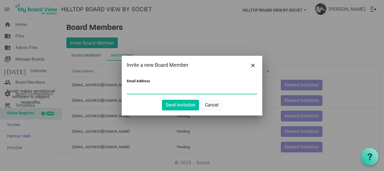
paste input "ashraya.kerala@gmail.com"
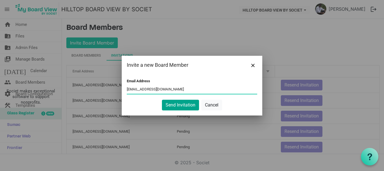
type input "ashraya.kerala@gmail.com"
click at [165, 106] on button "Send Invitation" at bounding box center [180, 105] width 37 height 11
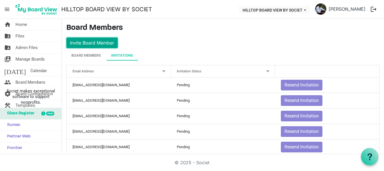
click at [88, 40] on button "Invite Board Member" at bounding box center [92, 42] width 52 height 11
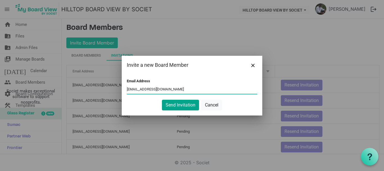
type input "deepamcare@gmail.com"
click at [179, 104] on button "Send Invitation" at bounding box center [180, 105] width 37 height 11
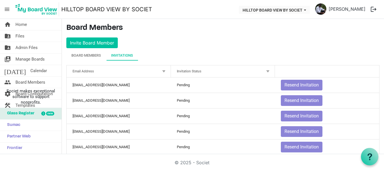
click at [7, 10] on span "menu" at bounding box center [7, 9] width 11 height 11
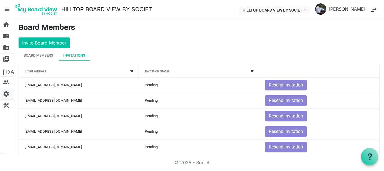
click at [7, 93] on span "settings" at bounding box center [6, 93] width 7 height 11
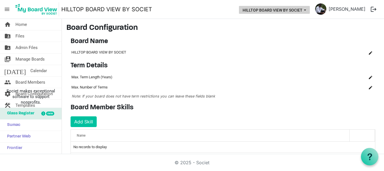
click at [297, 13] on button "HILLTOP BOARD VIEW BY SOCIET" at bounding box center [274, 10] width 71 height 8
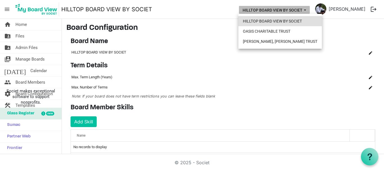
click at [295, 19] on li "HILLTOP BOARD VIEW BY SOCIET" at bounding box center [281, 21] width 84 height 10
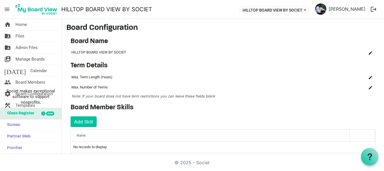
click at [8, 11] on span "menu" at bounding box center [7, 9] width 11 height 11
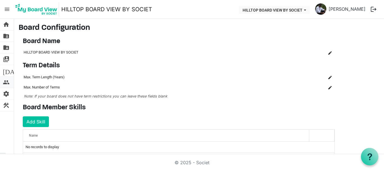
click at [8, 83] on span "people" at bounding box center [6, 82] width 7 height 11
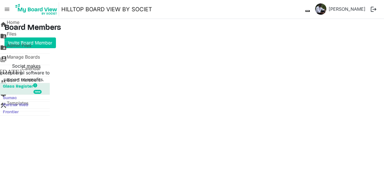
type input "true"
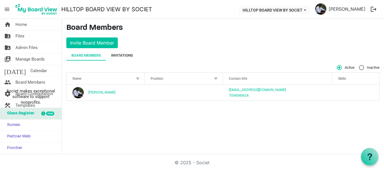
click at [120, 55] on div "Invitations" at bounding box center [122, 56] width 22 height 6
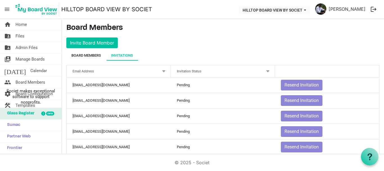
click at [93, 57] on div "Board Members" at bounding box center [86, 56] width 30 height 6
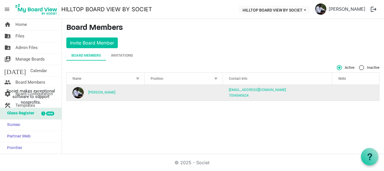
click at [158, 93] on td "column header Position" at bounding box center [184, 93] width 78 height 16
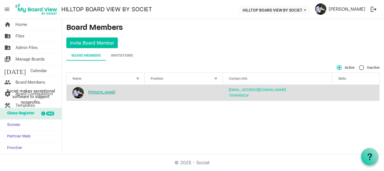
click at [110, 92] on link "[PERSON_NAME]" at bounding box center [101, 92] width 27 height 4
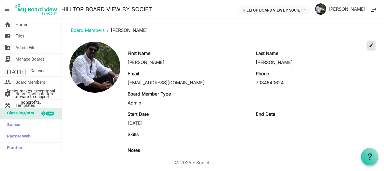
click at [370, 48] on button "edit" at bounding box center [372, 45] width 8 height 8
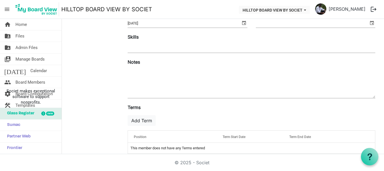
scroll to position [121, 0]
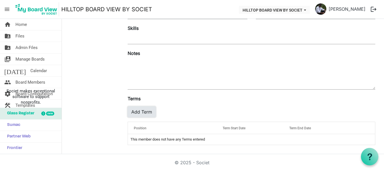
click at [149, 115] on button "Add Term" at bounding box center [142, 111] width 28 height 11
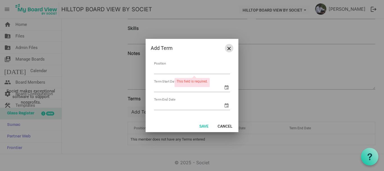
click at [229, 49] on span "Close" at bounding box center [229, 48] width 3 height 3
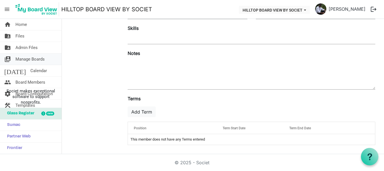
click at [28, 58] on span "Manage Boards" at bounding box center [29, 58] width 29 height 11
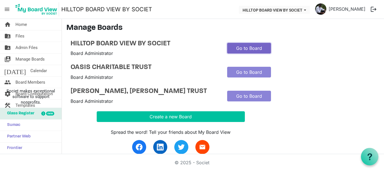
click at [241, 51] on link "Go to Board" at bounding box center [249, 48] width 44 height 11
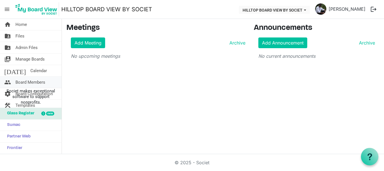
click at [23, 82] on span "Board Members" at bounding box center [30, 82] width 30 height 11
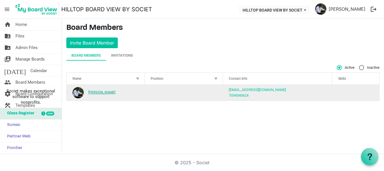
click at [97, 90] on link "[PERSON_NAME]" at bounding box center [101, 92] width 27 height 4
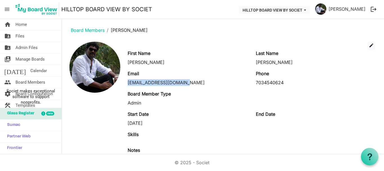
drag, startPoint x: 128, startPoint y: 83, endPoint x: 184, endPoint y: 84, distance: 55.4
click at [184, 84] on div "[EMAIL_ADDRESS][DOMAIN_NAME]" at bounding box center [188, 82] width 120 height 7
click at [369, 46] on span "edit" at bounding box center [371, 45] width 5 height 5
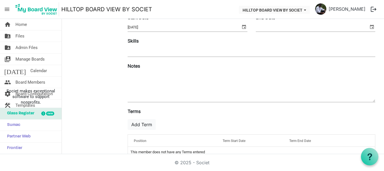
scroll to position [121, 0]
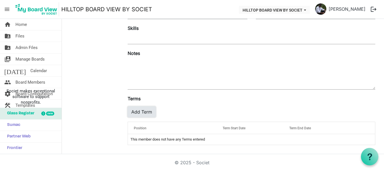
click at [138, 111] on button "Add Term" at bounding box center [142, 111] width 28 height 11
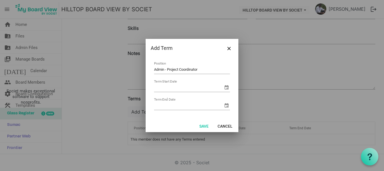
type input "Admin - Project Coordinator"
click at [195, 88] on input "Term Start Date" at bounding box center [188, 87] width 69 height 8
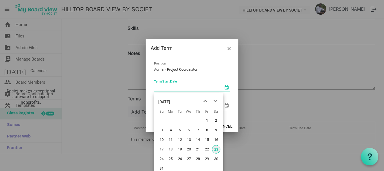
click at [226, 90] on span "select" at bounding box center [226, 87] width 7 height 7
click at [216, 149] on span "23" at bounding box center [216, 149] width 8 height 8
type input "8/23/2025"
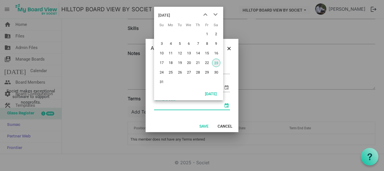
click at [226, 105] on span "select" at bounding box center [226, 105] width 7 height 7
click at [217, 16] on span "next month" at bounding box center [216, 15] width 10 height 10
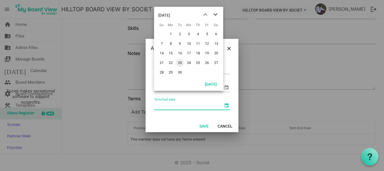
click at [217, 16] on span "next month" at bounding box center [216, 15] width 10 height 10
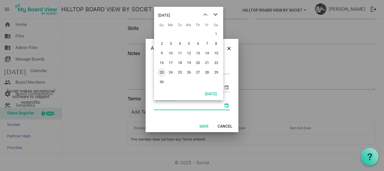
click at [217, 16] on span "next month" at bounding box center [216, 15] width 10 height 10
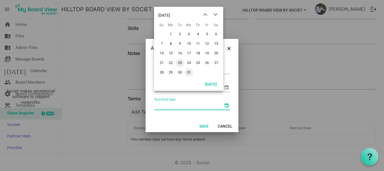
click at [191, 74] on span "31" at bounding box center [189, 72] width 8 height 8
type input "12/31/2025"
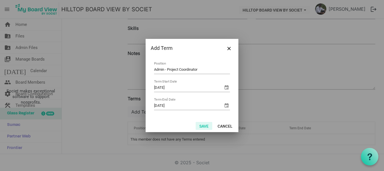
click at [205, 126] on button "Save" at bounding box center [204, 126] width 17 height 8
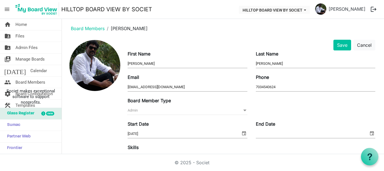
scroll to position [0, 0]
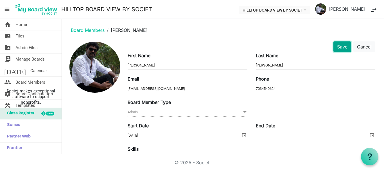
click at [337, 46] on button "Save" at bounding box center [343, 46] width 18 height 11
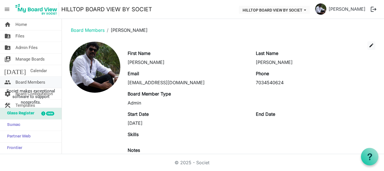
click at [30, 80] on span "Board Members" at bounding box center [30, 82] width 30 height 11
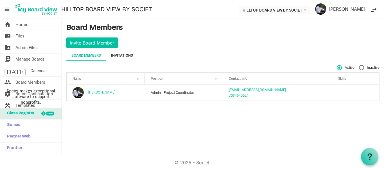
click at [122, 52] on div "Invitations" at bounding box center [122, 55] width 22 height 10
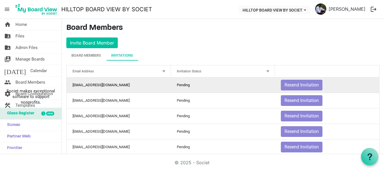
click at [102, 84] on td "pkdorphanage@gmail.com" at bounding box center [119, 84] width 104 height 15
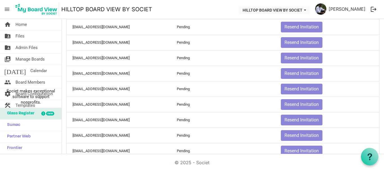
scroll to position [149, 0]
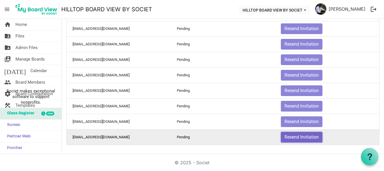
click at [302, 137] on button "Resend Invitation" at bounding box center [302, 137] width 42 height 11
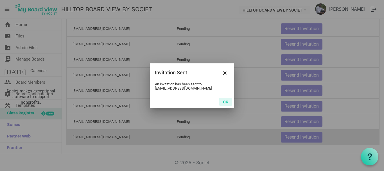
click at [223, 100] on button "OK" at bounding box center [226, 102] width 13 height 8
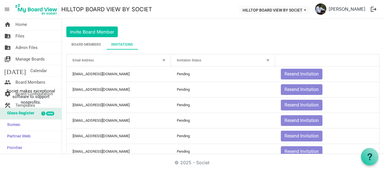
scroll to position [0, 0]
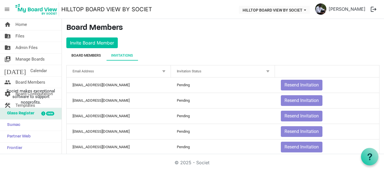
click at [91, 57] on div "Board Members" at bounding box center [86, 56] width 30 height 6
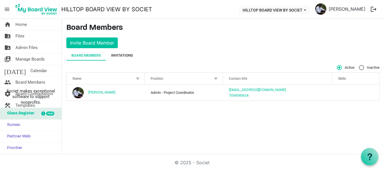
click at [116, 55] on div "Invitations" at bounding box center [122, 56] width 22 height 6
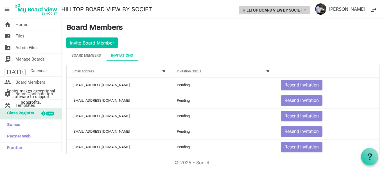
click at [287, 11] on button "HILLTOP BOARD VIEW BY SOCIET" at bounding box center [274, 10] width 71 height 8
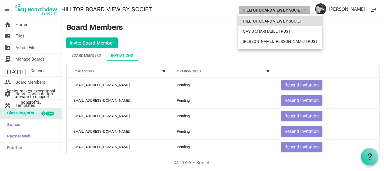
click at [285, 23] on li "HILLTOP BOARD VIEW BY SOCIET" at bounding box center [281, 21] width 84 height 10
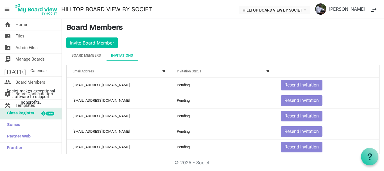
click at [5, 6] on span "menu" at bounding box center [7, 9] width 11 height 11
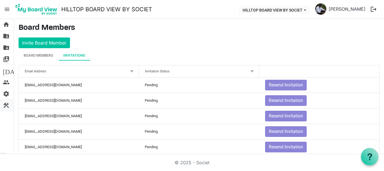
click at [6, 108] on span "construction" at bounding box center [6, 105] width 7 height 11
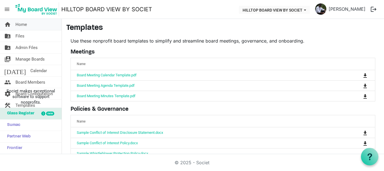
click at [10, 25] on span "home" at bounding box center [7, 24] width 7 height 11
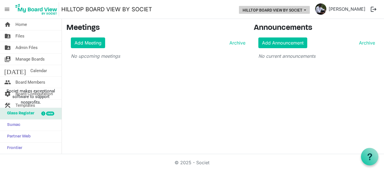
click at [299, 10] on button "HILLTOP BOARD VIEW BY SOCIET" at bounding box center [274, 10] width 71 height 8
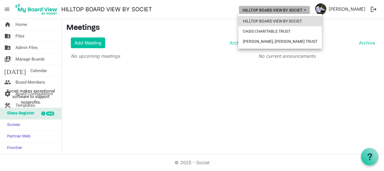
click at [291, 18] on li "HILLTOP BOARD VIEW BY SOCIET" at bounding box center [281, 21] width 84 height 10
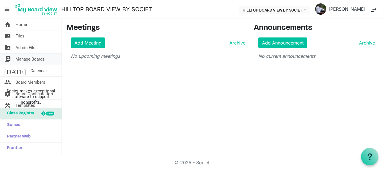
click at [36, 59] on span "Manage Boards" at bounding box center [29, 58] width 29 height 11
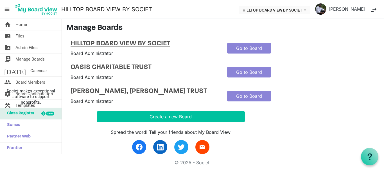
click at [151, 45] on h4 "HILLTOP BOARD VIEW BY SOCIET" at bounding box center [145, 44] width 148 height 8
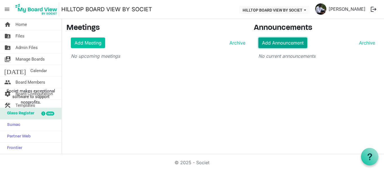
click at [281, 42] on link "Add Announcement" at bounding box center [283, 42] width 49 height 11
click at [23, 25] on span "Home" at bounding box center [21, 24] width 12 height 11
click at [25, 81] on span "Board Members" at bounding box center [30, 82] width 30 height 11
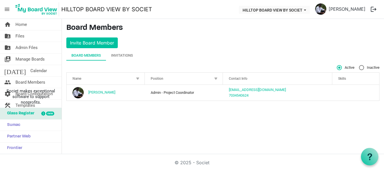
click at [17, 100] on span "Societ makes exceptional software to support nonprofits." at bounding box center [31, 96] width 57 height 17
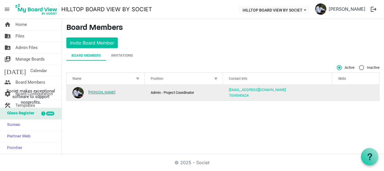
click at [99, 94] on link "[PERSON_NAME]" at bounding box center [101, 92] width 27 height 4
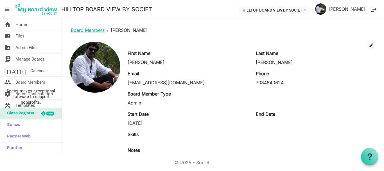
click at [96, 30] on link "Board Members" at bounding box center [88, 30] width 34 height 6
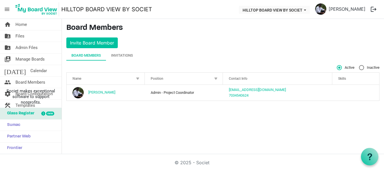
click at [10, 12] on span "menu" at bounding box center [7, 9] width 11 height 11
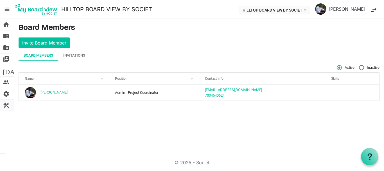
click at [5, 105] on span "construction" at bounding box center [6, 105] width 7 height 11
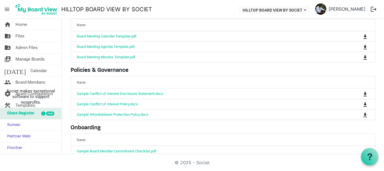
scroll to position [91, 0]
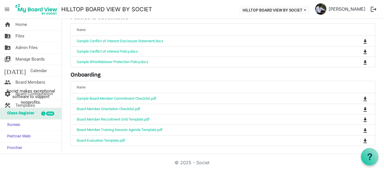
click at [6, 8] on span "menu" at bounding box center [7, 9] width 11 height 11
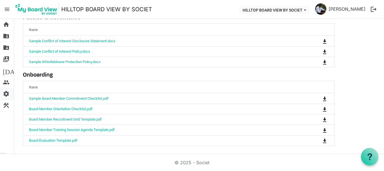
click at [6, 94] on span "settings" at bounding box center [6, 93] width 7 height 11
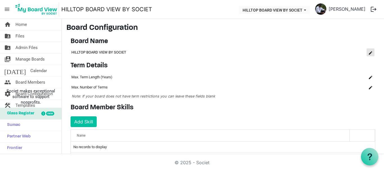
click at [369, 52] on span "is Command column column header" at bounding box center [370, 52] width 3 height 3
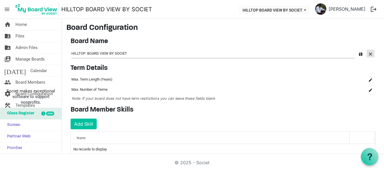
click at [369, 55] on button "button" at bounding box center [371, 54] width 8 height 8
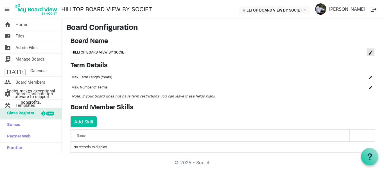
click at [369, 53] on span "is Command column column header" at bounding box center [370, 52] width 3 height 3
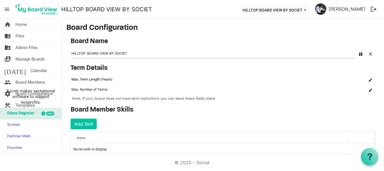
click at [191, 78] on td "Max. Term Length (Years)" at bounding box center [199, 79] width 257 height 10
click at [369, 80] on span "is Command column column header" at bounding box center [370, 79] width 3 height 3
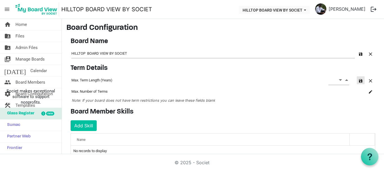
click at [359, 82] on span "button" at bounding box center [360, 80] width 3 height 3
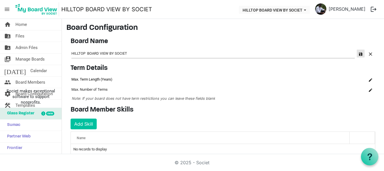
click at [359, 54] on span "button" at bounding box center [360, 53] width 3 height 3
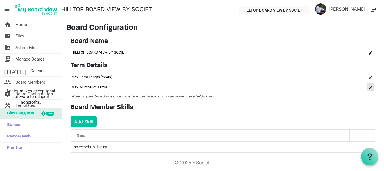
click at [369, 88] on span "is Command column column header" at bounding box center [370, 87] width 3 height 3
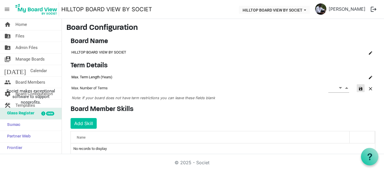
click at [359, 89] on span "button" at bounding box center [360, 88] width 3 height 3
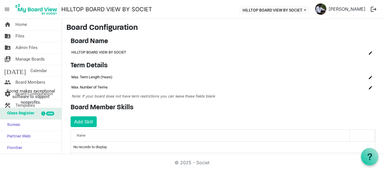
click at [111, 53] on td "HILLTOP BOARD VIEW BY SOCIET" at bounding box center [213, 53] width 285 height 10
click at [287, 11] on button "HILLTOP BOARD VIEW BY SOCIET" at bounding box center [274, 10] width 71 height 8
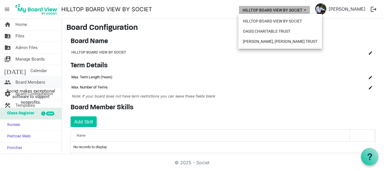
click at [39, 81] on span "Board Members" at bounding box center [30, 82] width 30 height 11
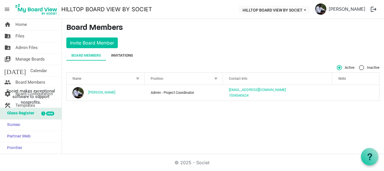
click at [127, 55] on div "Invitations" at bounding box center [122, 56] width 22 height 6
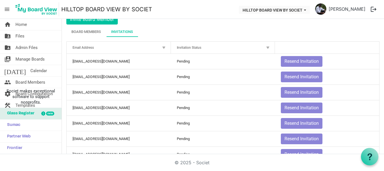
scroll to position [15, 0]
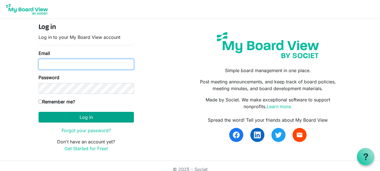
type input "[EMAIL_ADDRESS][DOMAIN_NAME]"
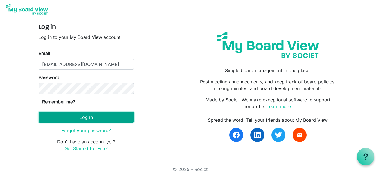
click at [93, 118] on button "Log in" at bounding box center [86, 117] width 95 height 11
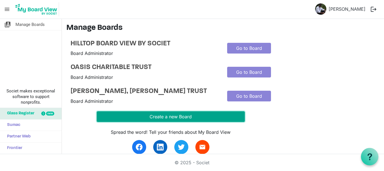
click at [159, 122] on button "Create a new Board" at bounding box center [171, 116] width 148 height 11
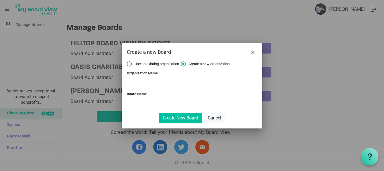
click at [132, 64] on span "Use an existing organization" at bounding box center [153, 63] width 52 height 5
click at [127, 62] on input "Use an existing organization" at bounding box center [127, 61] width 0 height 0
radio input "true"
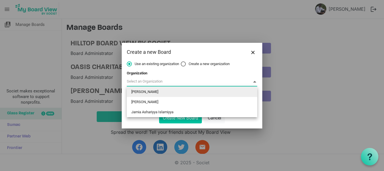
click at [163, 83] on span at bounding box center [192, 81] width 131 height 9
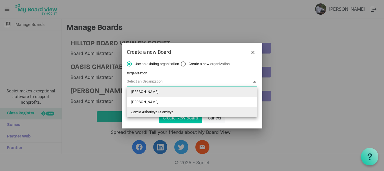
click at [164, 111] on li "Jamia Ashariyya Islamiyya" at bounding box center [192, 112] width 131 height 10
type input "Jamia Ashariyya Islamiyya"
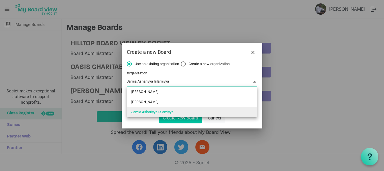
click at [174, 82] on span "Jamia Ashariyya Islamiyya Jamia Ashariyya Islamiyya" at bounding box center [192, 81] width 131 height 9
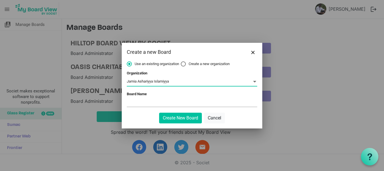
click at [174, 82] on span "Jamia Ashariyya Islamiyya Jamia Ashariyya Islamiyya" at bounding box center [192, 81] width 131 height 9
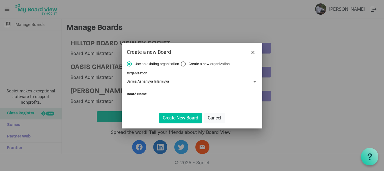
click at [150, 104] on input "Board Name" at bounding box center [192, 102] width 131 height 8
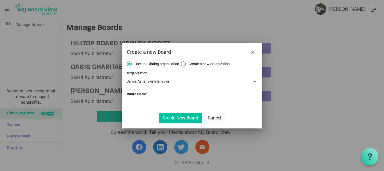
click at [185, 64] on label "Create a new organization" at bounding box center [205, 63] width 49 height 5
click at [181, 62] on input "Create a new organization" at bounding box center [181, 61] width 0 height 0
radio input "true"
click at [159, 84] on input "Organization Name" at bounding box center [192, 81] width 131 height 8
click at [142, 81] on input "HILLTOP CHARITABLE SOCIET" at bounding box center [192, 81] width 131 height 8
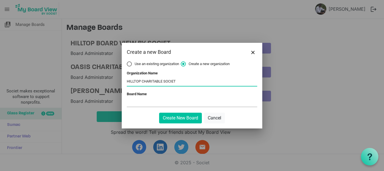
click at [142, 81] on input "HILLTOP CHARITABLE SOCIET" at bounding box center [192, 81] width 131 height 8
click at [184, 83] on input "HILLTOP CHARITABLE SOCIET" at bounding box center [192, 81] width 131 height 8
drag, startPoint x: 141, startPoint y: 81, endPoint x: 126, endPoint y: 81, distance: 14.9
click at [126, 81] on div "Use an existing organization Create a new organization Organization Jamia Ashar…" at bounding box center [192, 94] width 141 height 67
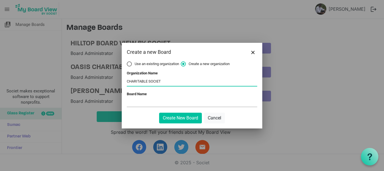
type input "CHARITABLE SOCIET"
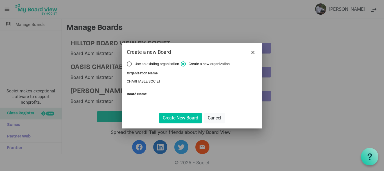
click at [131, 105] on input "Board Name" at bounding box center [192, 102] width 131 height 8
type input "HILLTOP"
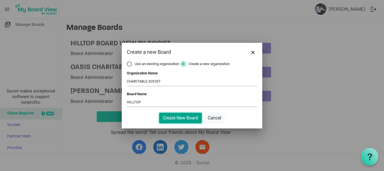
click at [174, 118] on button "Create New Board" at bounding box center [180, 118] width 43 height 11
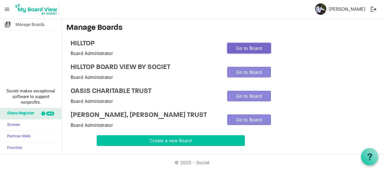
click at [241, 49] on link "Go to Board" at bounding box center [249, 48] width 44 height 11
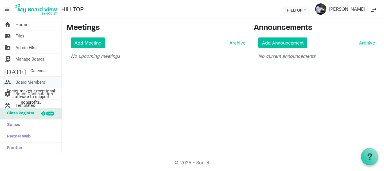
click at [26, 82] on span "Board Members" at bounding box center [30, 82] width 30 height 11
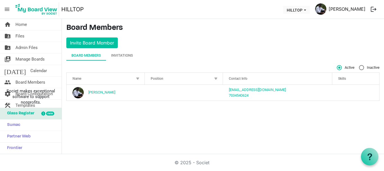
click at [350, 9] on link "[PERSON_NAME]" at bounding box center [347, 8] width 41 height 11
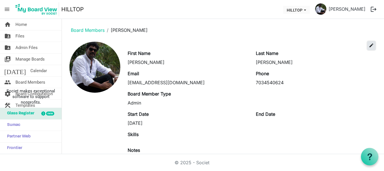
click at [369, 44] on span "edit" at bounding box center [371, 45] width 5 height 5
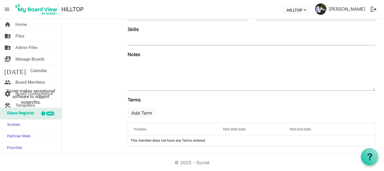
scroll to position [121, 0]
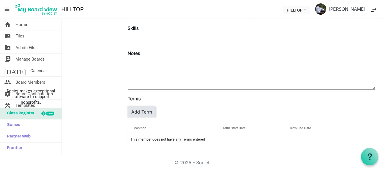
click at [140, 111] on button "Add Term" at bounding box center [142, 111] width 28 height 11
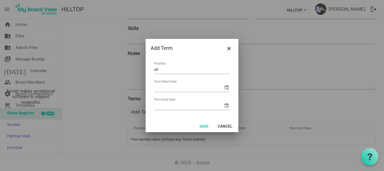
type input "a"
type input "Admin - Project Coordinator"
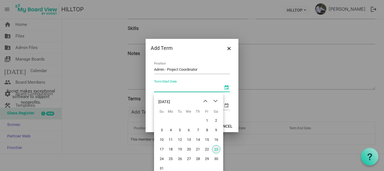
click at [227, 88] on span "select" at bounding box center [226, 87] width 7 height 7
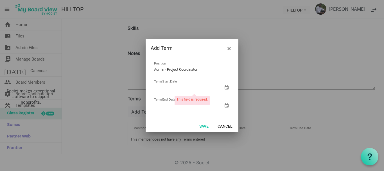
click at [231, 75] on table "Admin - Project Coordinator Position Term Start Date Term End Date" at bounding box center [192, 85] width 83 height 57
click at [200, 126] on button "Save" at bounding box center [204, 126] width 17 height 8
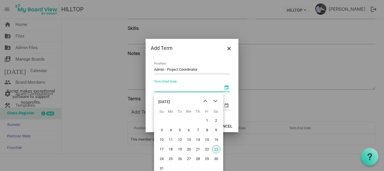
click at [223, 87] on span "select" at bounding box center [226, 87] width 7 height 7
click at [216, 148] on span "23" at bounding box center [216, 149] width 8 height 8
type input "8/23/2025"
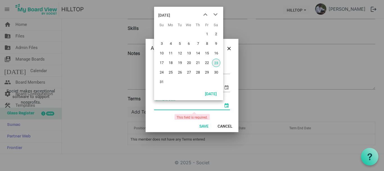
click at [223, 108] on span "select" at bounding box center [226, 105] width 7 height 7
click at [214, 16] on span "next month" at bounding box center [216, 15] width 10 height 10
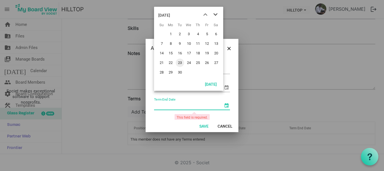
click at [214, 16] on span "next month" at bounding box center [216, 15] width 10 height 10
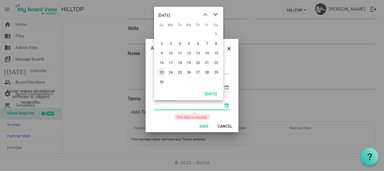
click at [214, 16] on span "next month" at bounding box center [216, 15] width 10 height 10
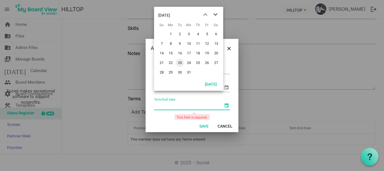
click at [214, 16] on span "next month" at bounding box center [216, 15] width 10 height 10
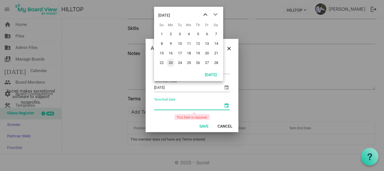
click at [206, 15] on span "previous month" at bounding box center [206, 15] width 10 height 10
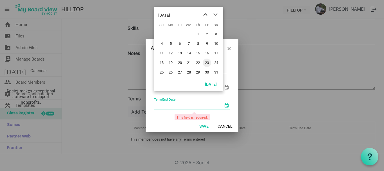
click at [206, 15] on span "previous month" at bounding box center [206, 15] width 10 height 10
click at [190, 72] on span "31" at bounding box center [189, 72] width 8 height 8
type input "12/31/2025"
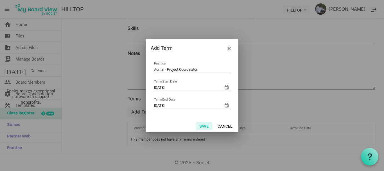
click at [206, 126] on button "Save" at bounding box center [204, 126] width 17 height 8
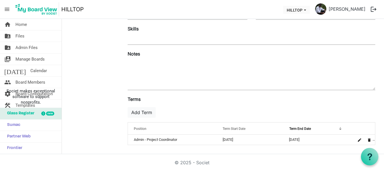
scroll to position [2, 0]
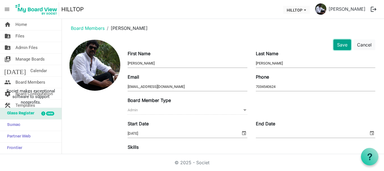
click at [336, 41] on button "Save" at bounding box center [343, 44] width 18 height 11
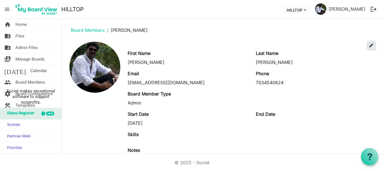
click at [368, 49] on button "edit" at bounding box center [372, 45] width 8 height 8
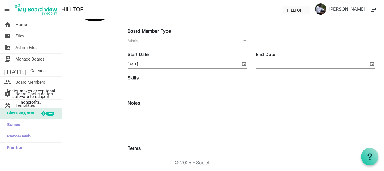
scroll to position [73, 0]
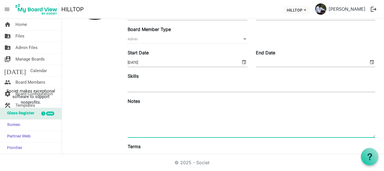
click at [134, 110] on textarea at bounding box center [252, 122] width 248 height 30
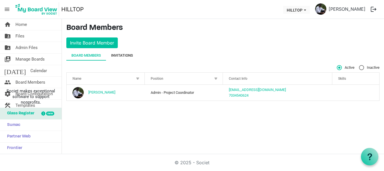
click at [117, 57] on div "Invitations" at bounding box center [122, 56] width 22 height 6
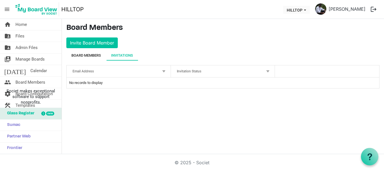
click at [94, 55] on div "Board Members" at bounding box center [86, 56] width 30 height 6
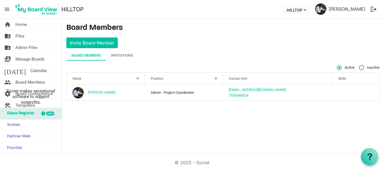
click at [258, 37] on main "Board Members Invite Board Member Board Members Invitations Active Inactive Nam…" at bounding box center [223, 64] width 323 height 91
